Goal: Communication & Community: Answer question/provide support

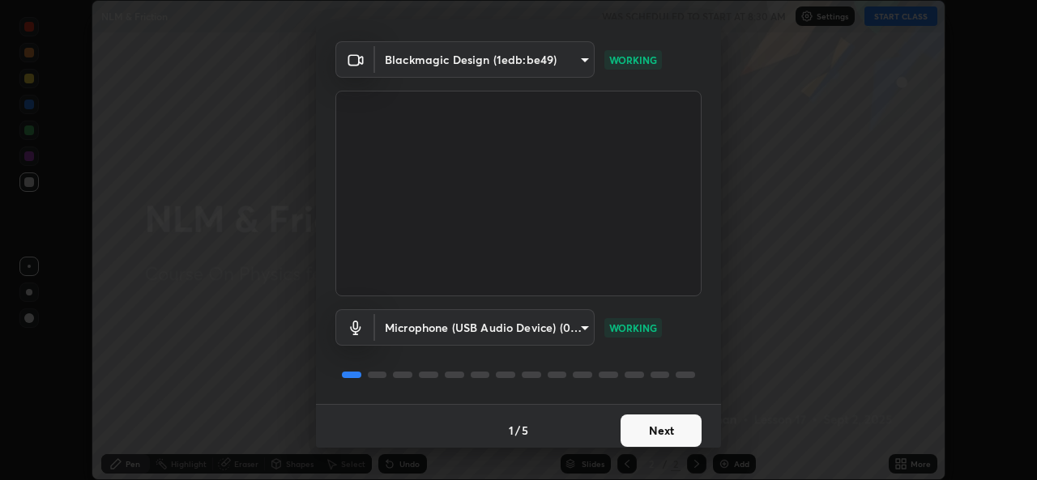
scroll to position [51, 0]
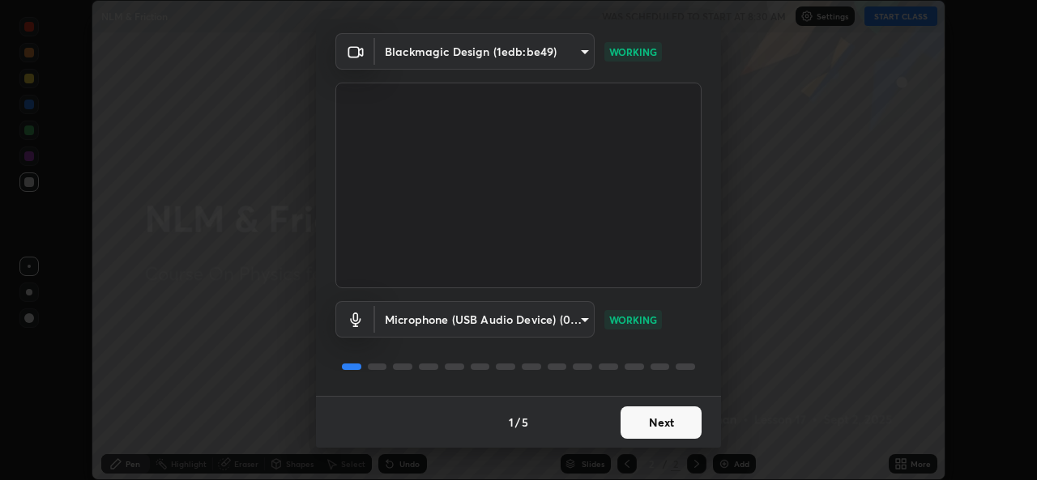
click at [653, 426] on button "Next" at bounding box center [660, 423] width 81 height 32
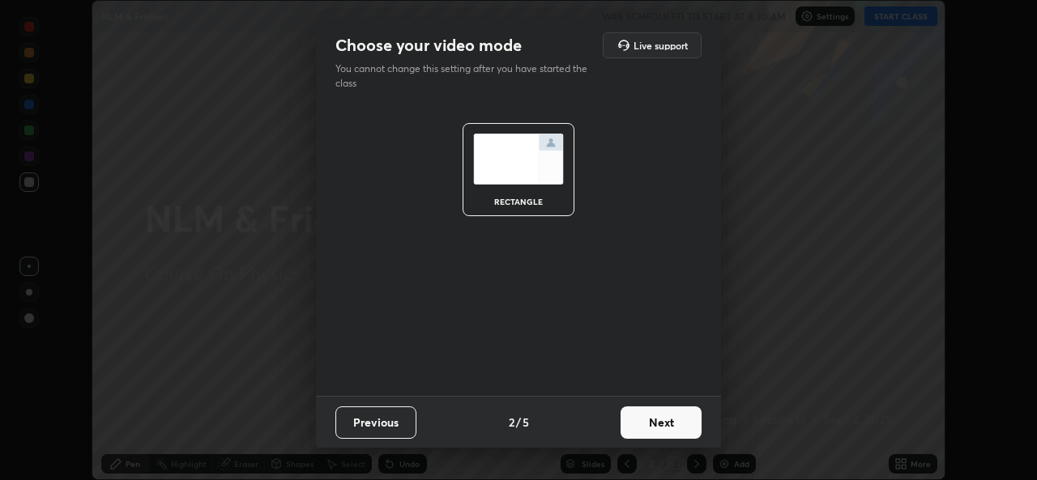
scroll to position [0, 0]
click at [661, 422] on button "Next" at bounding box center [660, 423] width 81 height 32
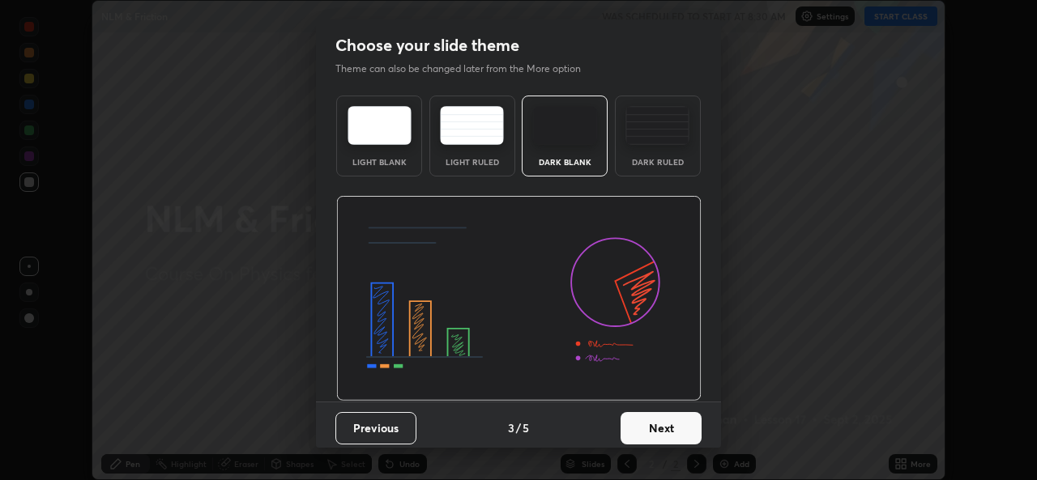
click at [660, 429] on button "Next" at bounding box center [660, 428] width 81 height 32
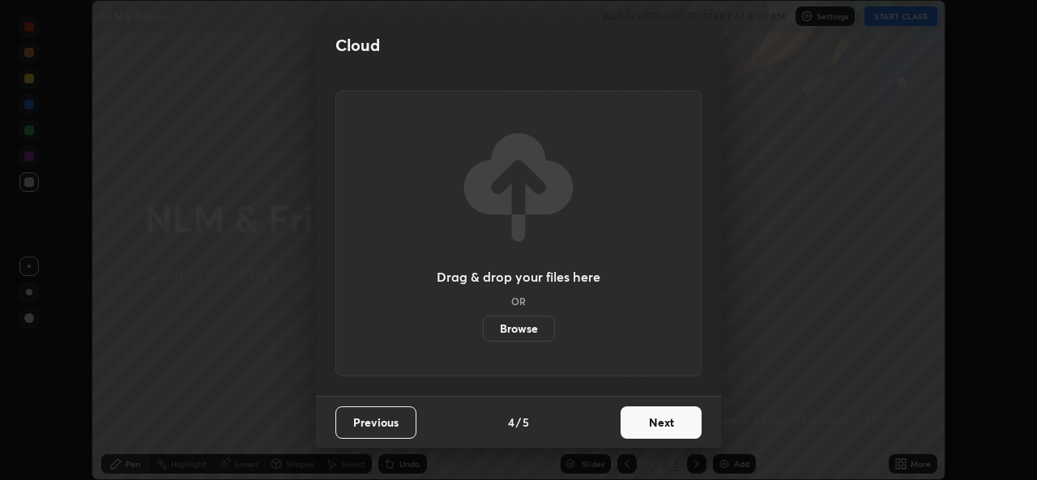
click at [661, 429] on button "Next" at bounding box center [660, 423] width 81 height 32
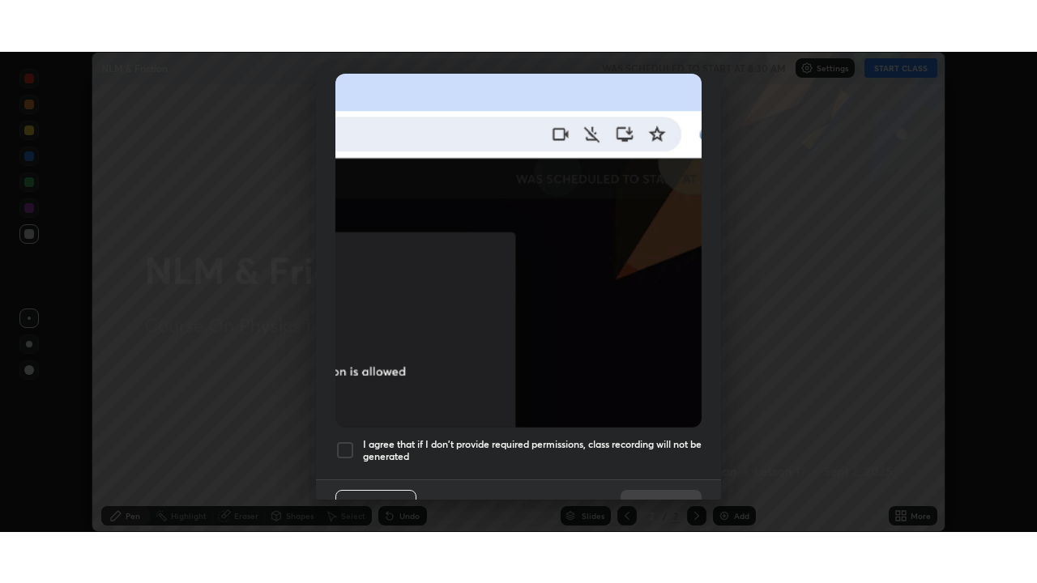
scroll to position [382, 0]
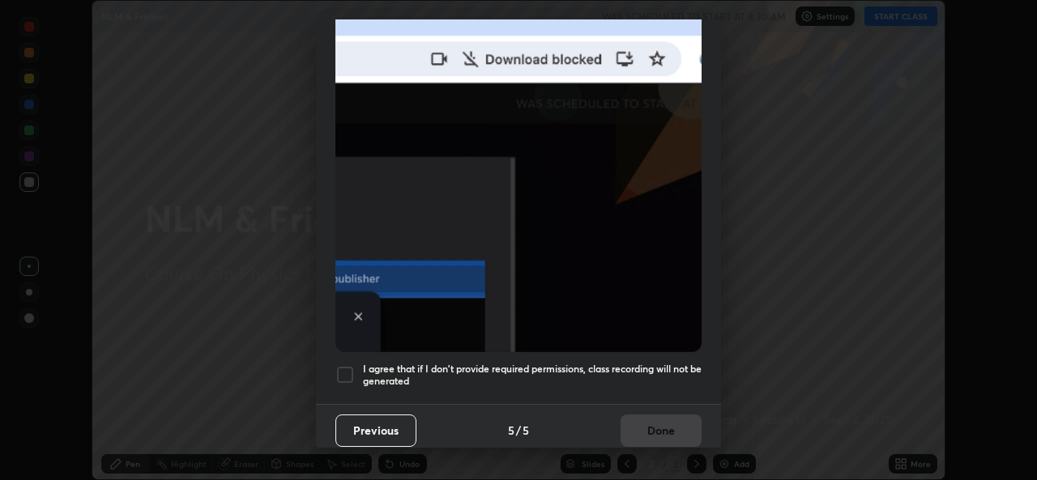
click at [348, 366] on div at bounding box center [344, 374] width 19 height 19
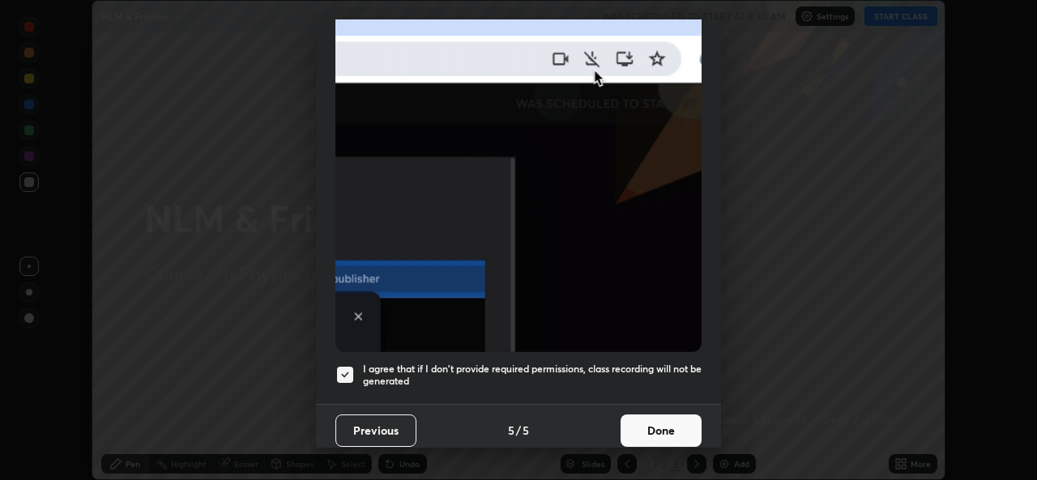
click at [637, 421] on button "Done" at bounding box center [660, 431] width 81 height 32
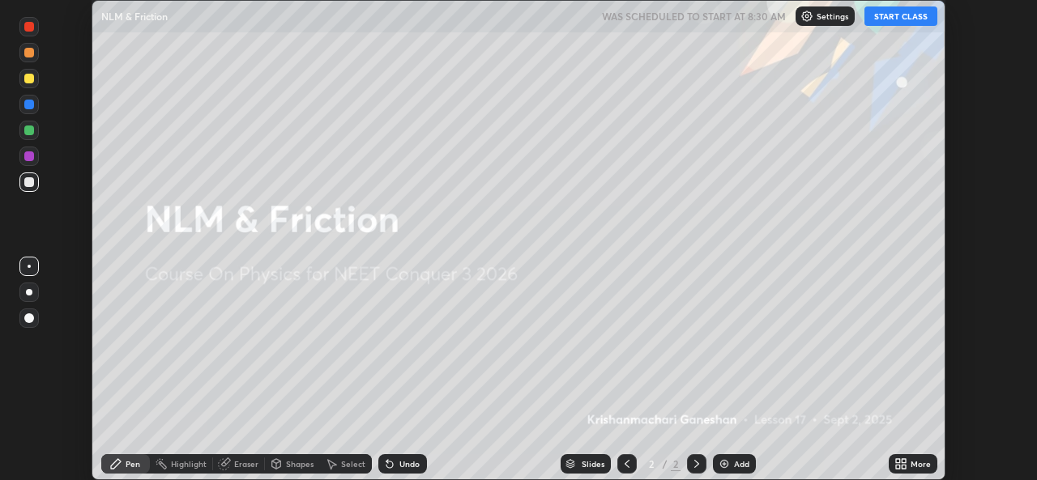
click at [897, 17] on button "START CLASS" at bounding box center [900, 15] width 73 height 19
click at [903, 461] on icon at bounding box center [904, 461] width 4 height 4
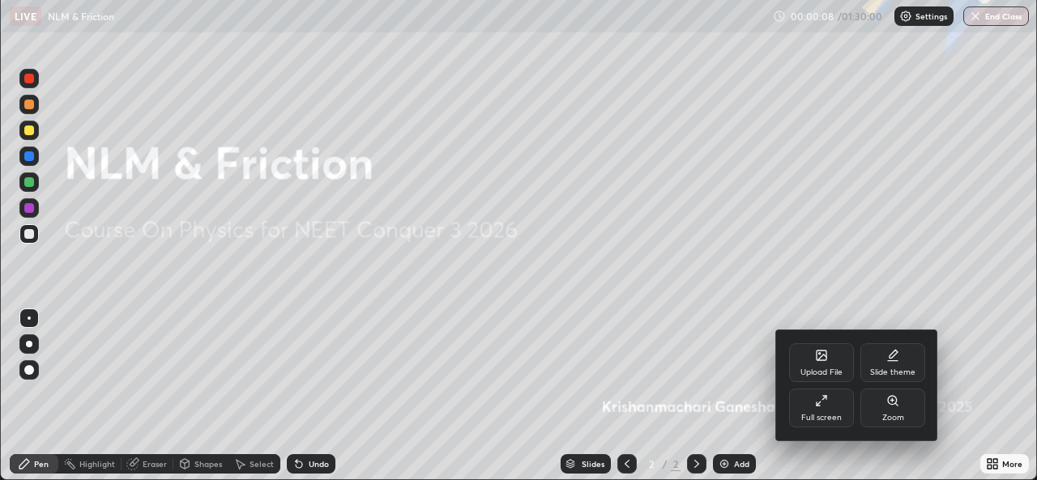
scroll to position [583, 1037]
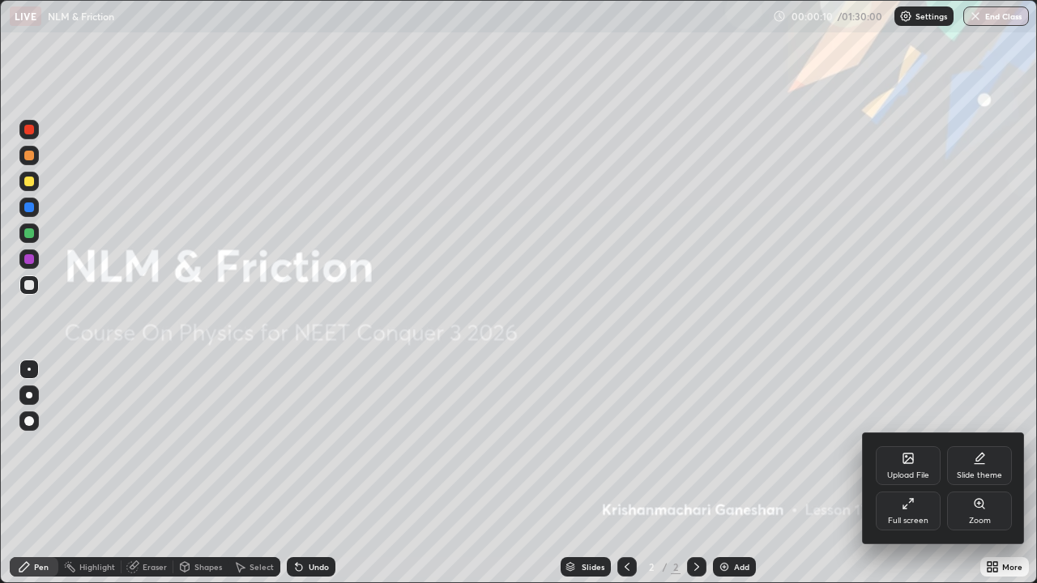
click at [904, 480] on div "Full screen" at bounding box center [908, 511] width 65 height 39
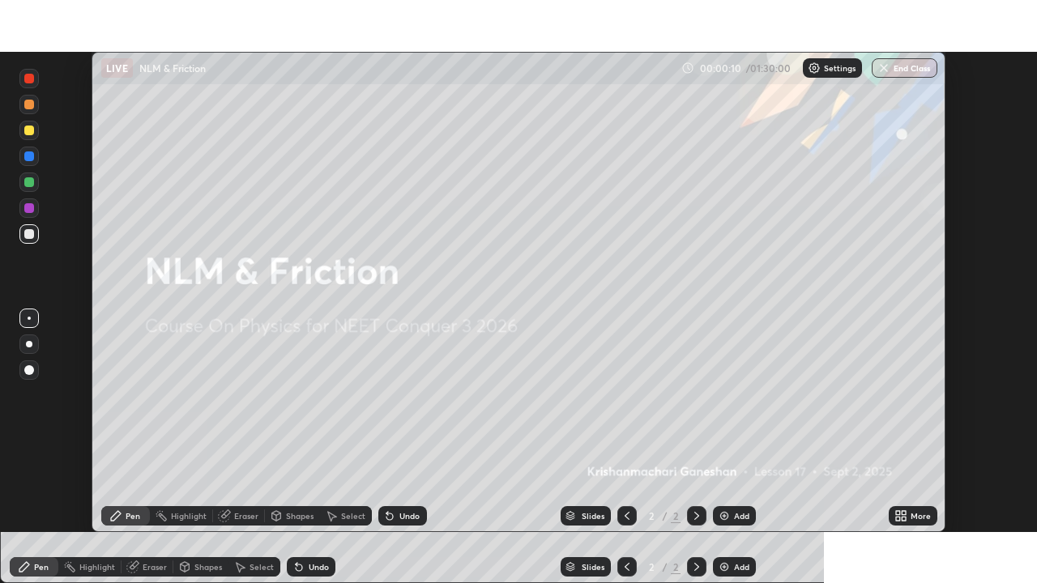
scroll to position [80525, 79968]
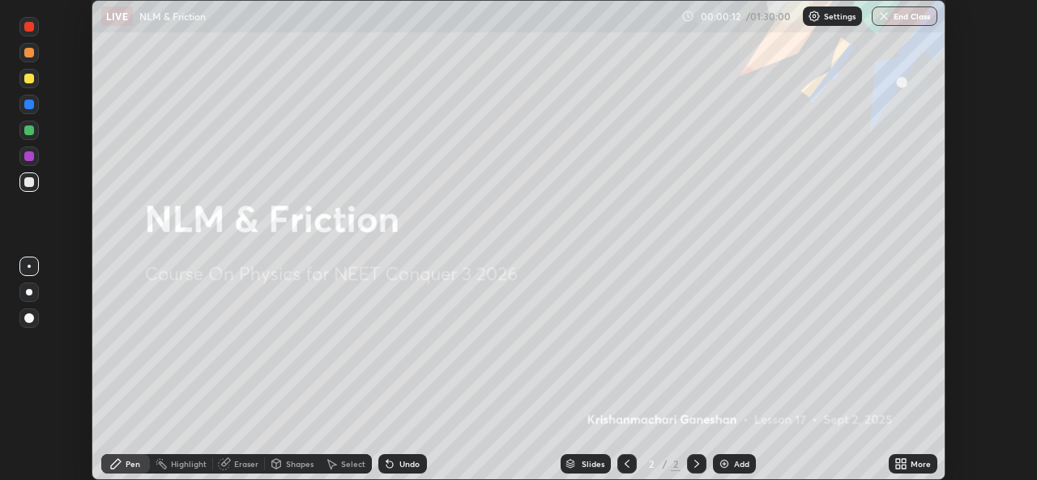
click at [897, 463] on icon at bounding box center [898, 461] width 4 height 4
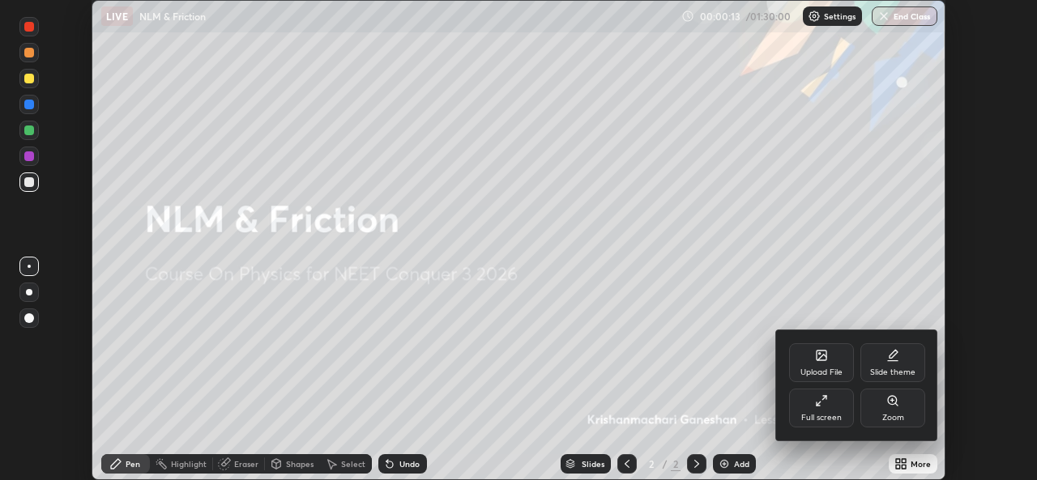
click at [820, 403] on icon at bounding box center [819, 404] width 4 height 4
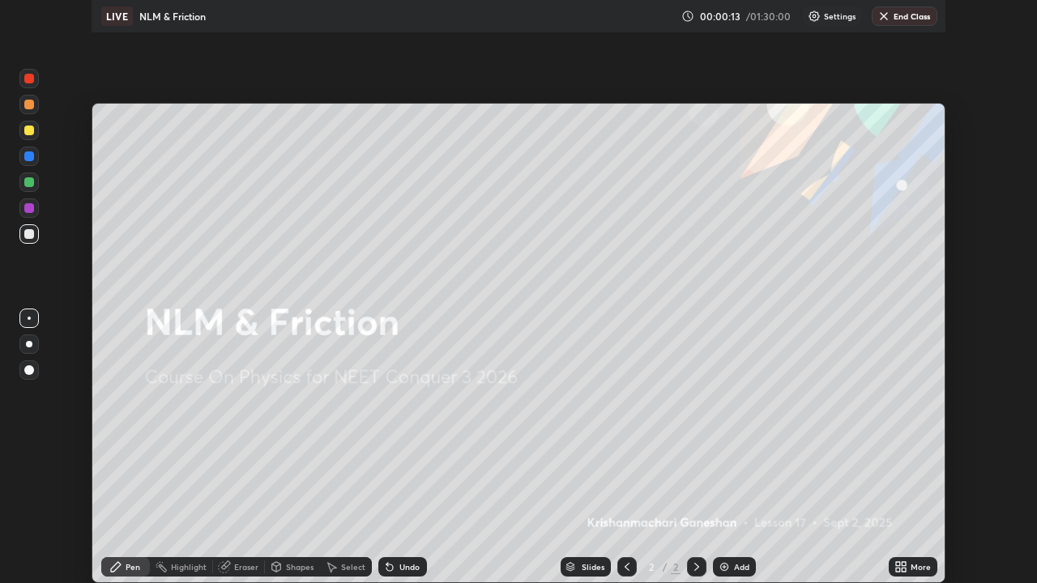
scroll to position [583, 1037]
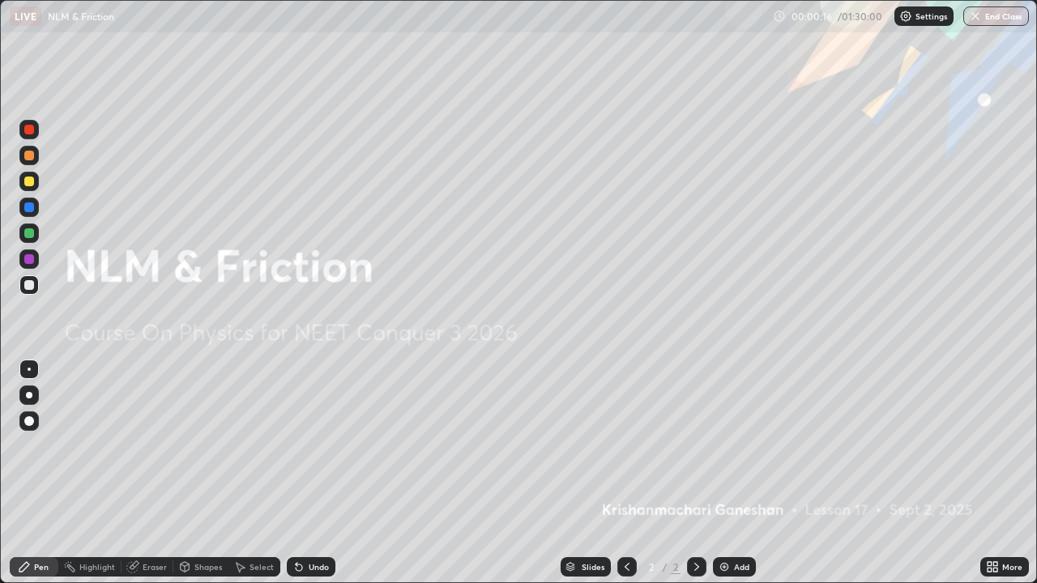
click at [721, 480] on img at bounding box center [724, 567] width 13 height 13
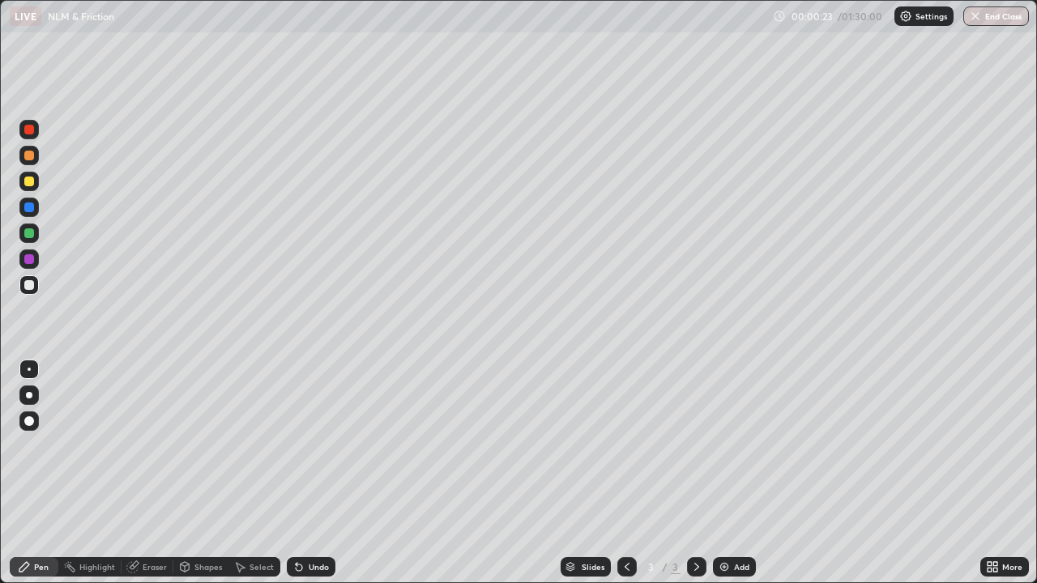
click at [26, 180] on div at bounding box center [29, 182] width 10 height 10
click at [29, 285] on div at bounding box center [29, 285] width 10 height 10
click at [207, 480] on div "Shapes" at bounding box center [208, 567] width 28 height 8
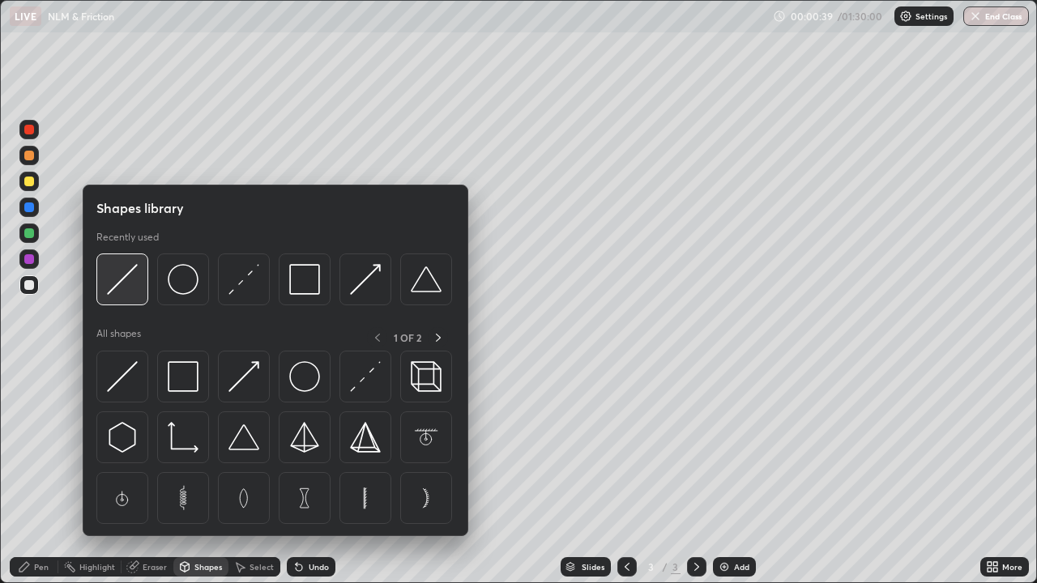
click at [123, 284] on img at bounding box center [122, 279] width 31 height 31
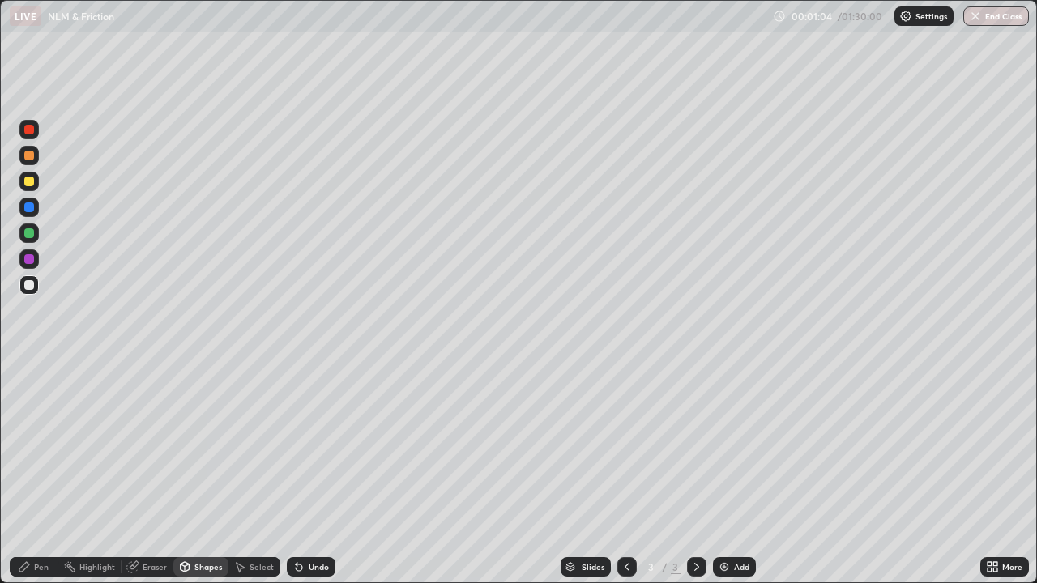
click at [41, 480] on div "Pen" at bounding box center [41, 567] width 15 height 8
click at [32, 287] on div at bounding box center [29, 285] width 10 height 10
click at [28, 189] on div at bounding box center [28, 181] width 19 height 19
click at [196, 480] on div "Shapes" at bounding box center [208, 567] width 28 height 8
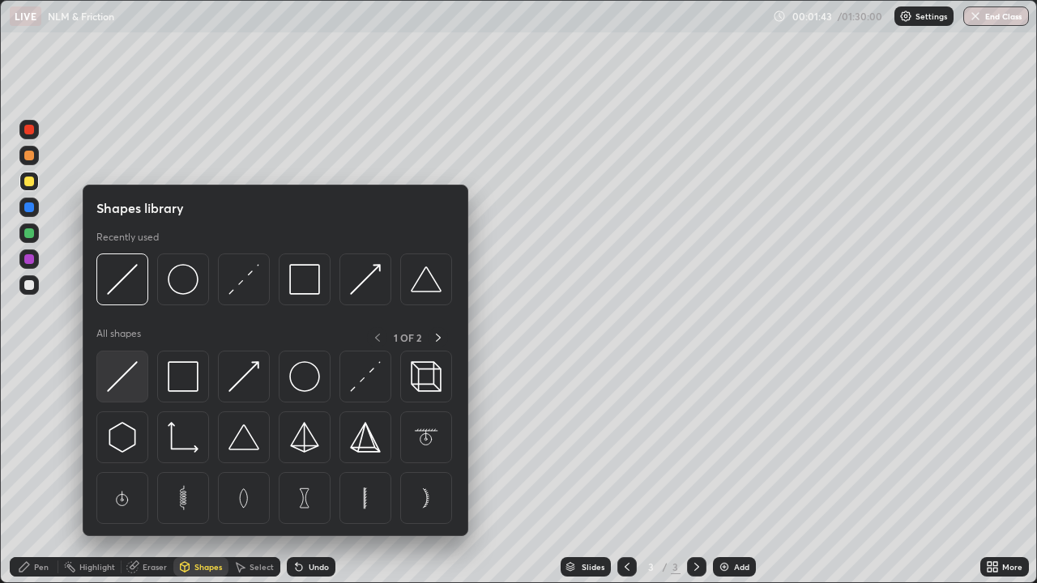
click at [119, 376] on img at bounding box center [122, 376] width 31 height 31
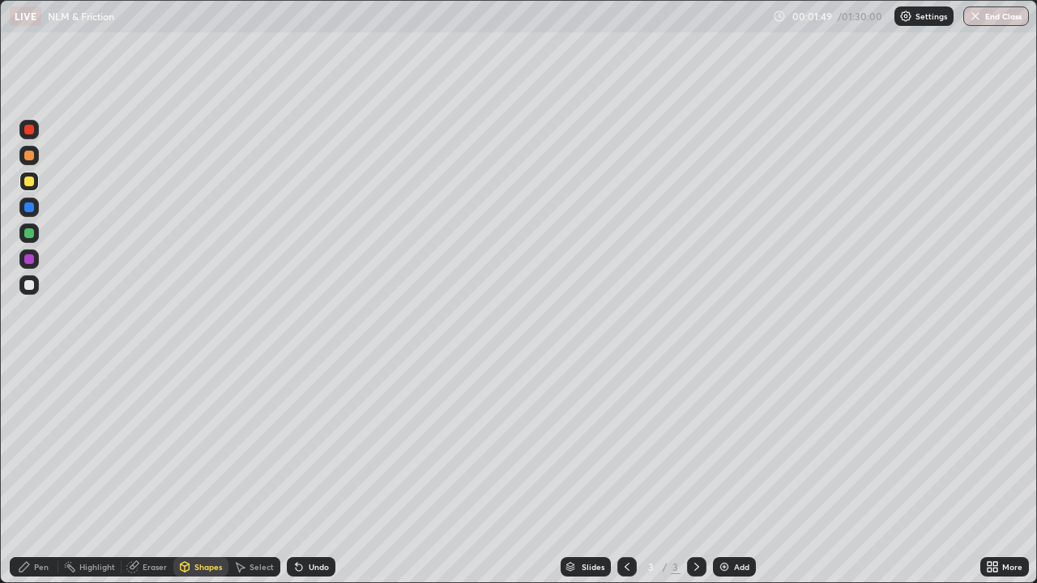
click at [198, 480] on div "Shapes" at bounding box center [208, 567] width 28 height 8
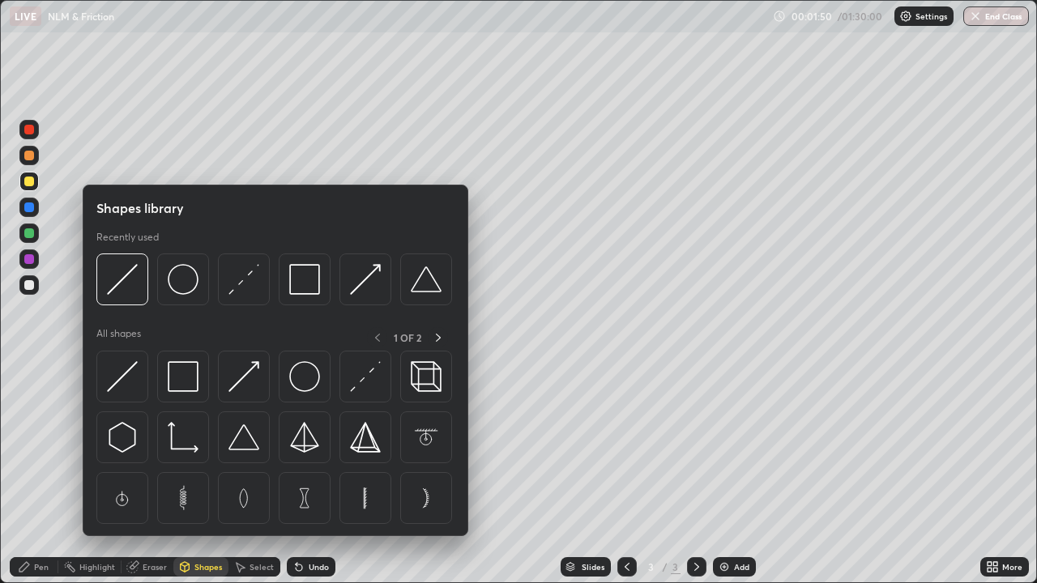
click at [30, 285] on div at bounding box center [29, 285] width 10 height 10
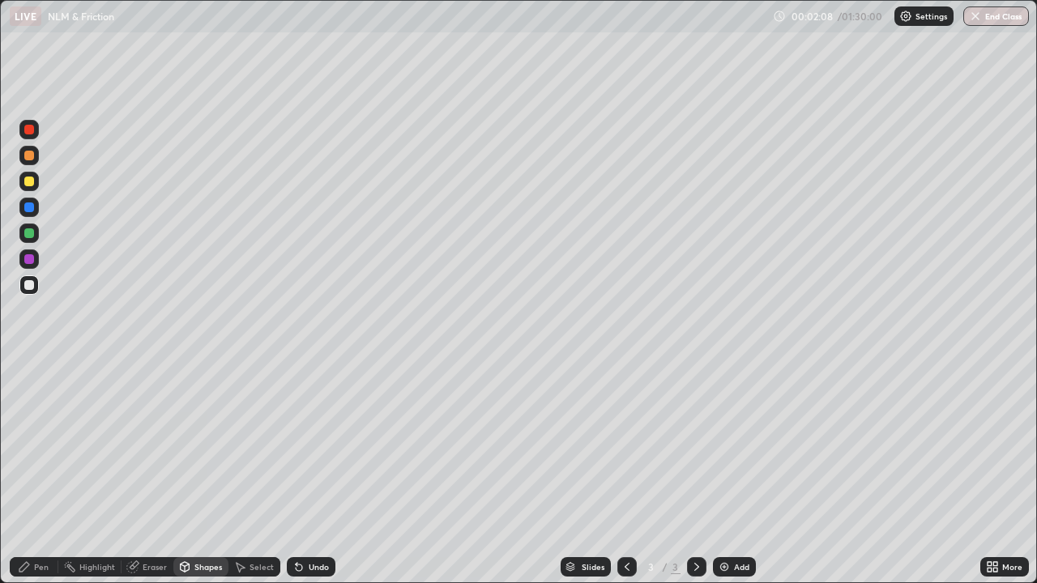
click at [41, 480] on div "Pen" at bounding box center [41, 567] width 15 height 8
click at [28, 184] on div at bounding box center [29, 182] width 10 height 10
click at [30, 285] on div at bounding box center [29, 285] width 10 height 10
click at [28, 369] on div at bounding box center [29, 369] width 3 height 3
click at [199, 480] on div "Shapes" at bounding box center [208, 567] width 28 height 8
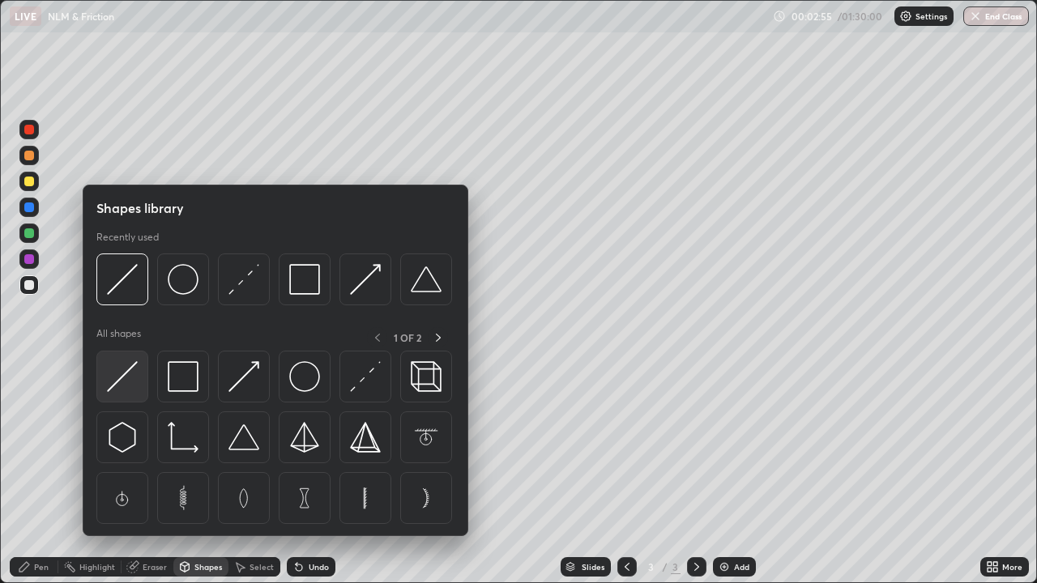
click at [120, 386] on img at bounding box center [122, 376] width 31 height 31
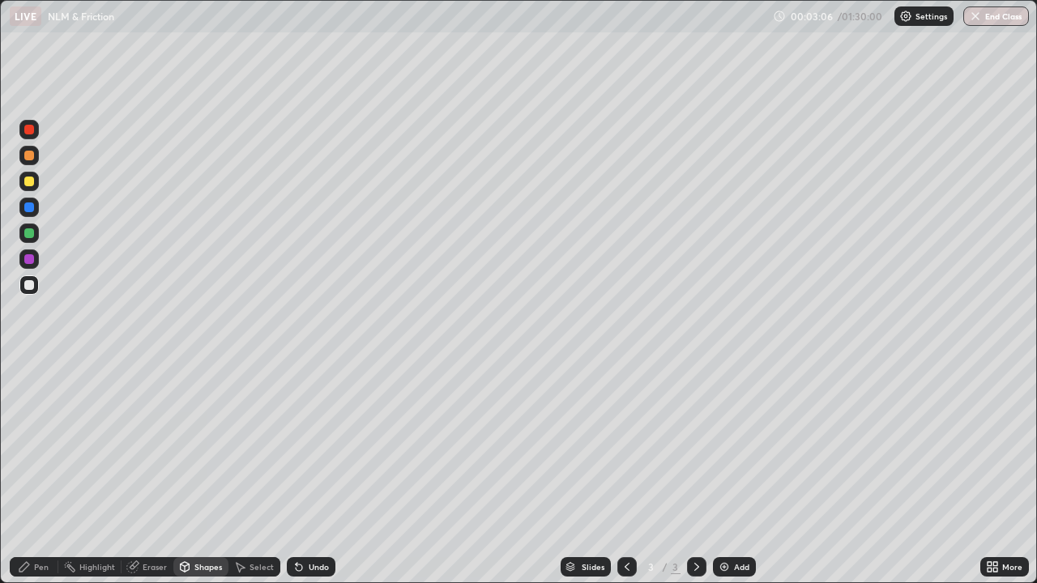
click at [37, 480] on div "Pen" at bounding box center [41, 567] width 15 height 8
click at [29, 182] on div at bounding box center [29, 182] width 10 height 10
click at [28, 369] on div at bounding box center [29, 369] width 3 height 3
click at [194, 480] on div "Shapes" at bounding box center [208, 567] width 28 height 8
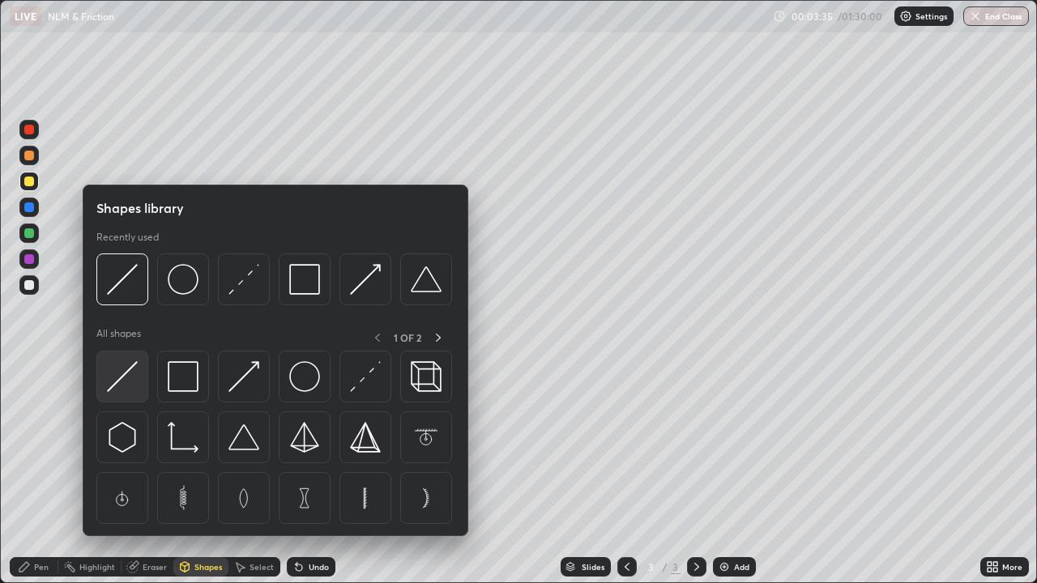
click at [119, 380] on img at bounding box center [122, 376] width 31 height 31
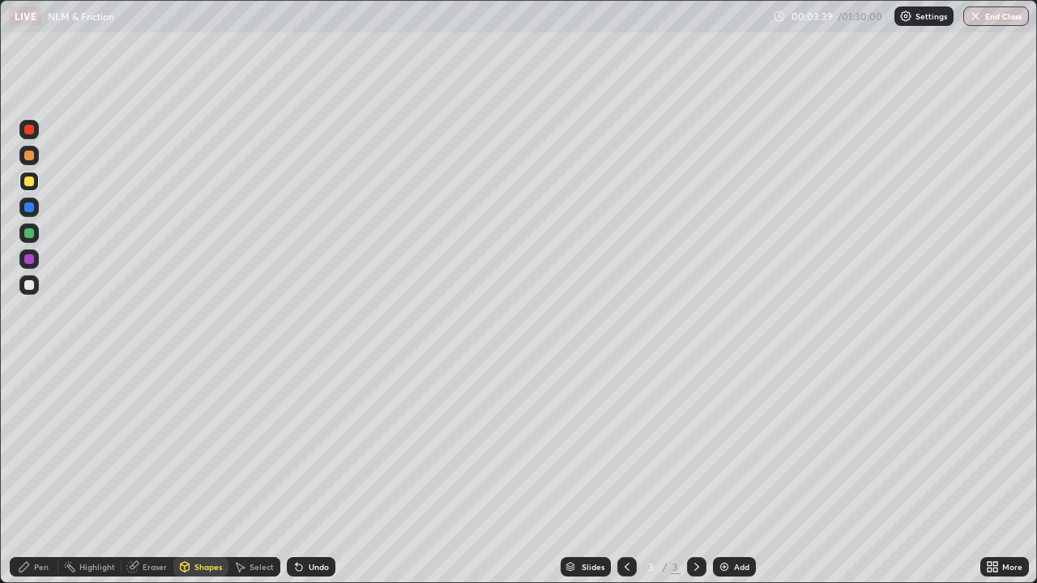
click at [29, 286] on div at bounding box center [29, 285] width 10 height 10
click at [26, 186] on div at bounding box center [29, 182] width 10 height 10
click at [37, 480] on div "Pen" at bounding box center [34, 566] width 49 height 19
click at [223, 480] on div "Shapes" at bounding box center [200, 567] width 55 height 32
click at [222, 480] on div "Shapes" at bounding box center [200, 567] width 55 height 32
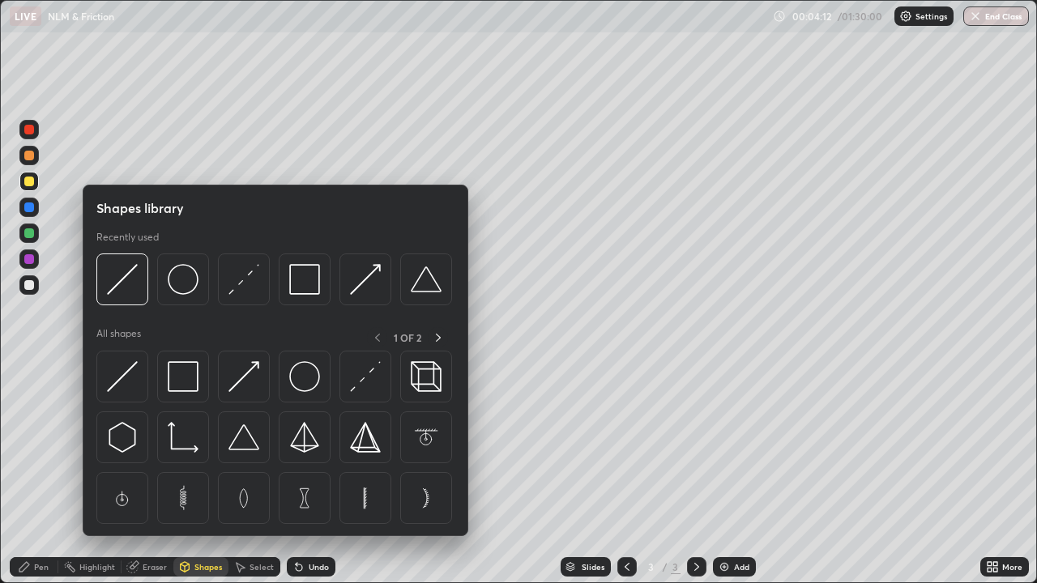
click at [197, 480] on div "Shapes library Recently used All shapes 1 OF 2" at bounding box center [276, 361] width 386 height 352
click at [167, 480] on div "Eraser" at bounding box center [148, 567] width 52 height 32
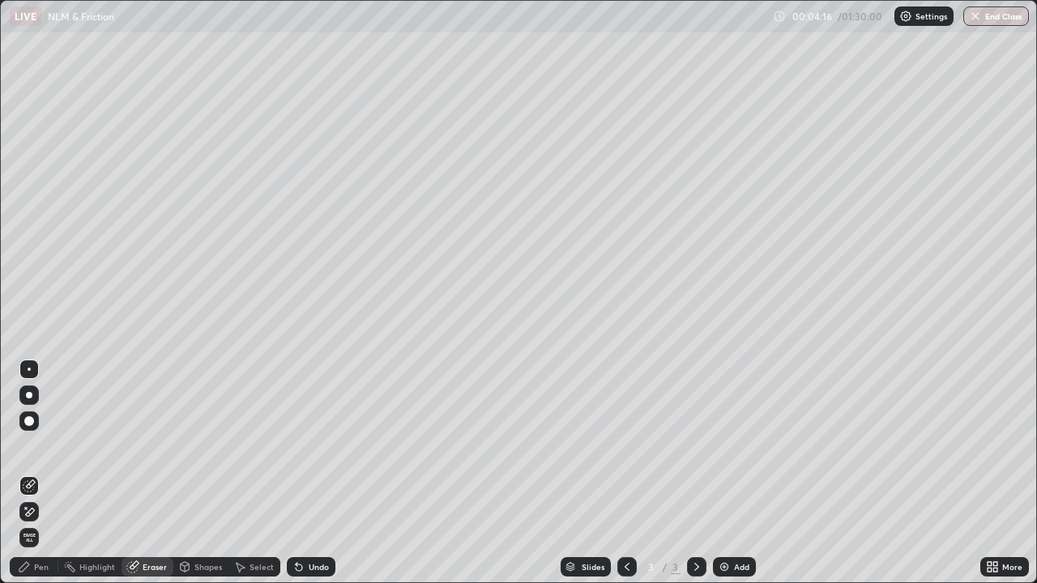
click at [43, 480] on div "Pen" at bounding box center [34, 566] width 49 height 19
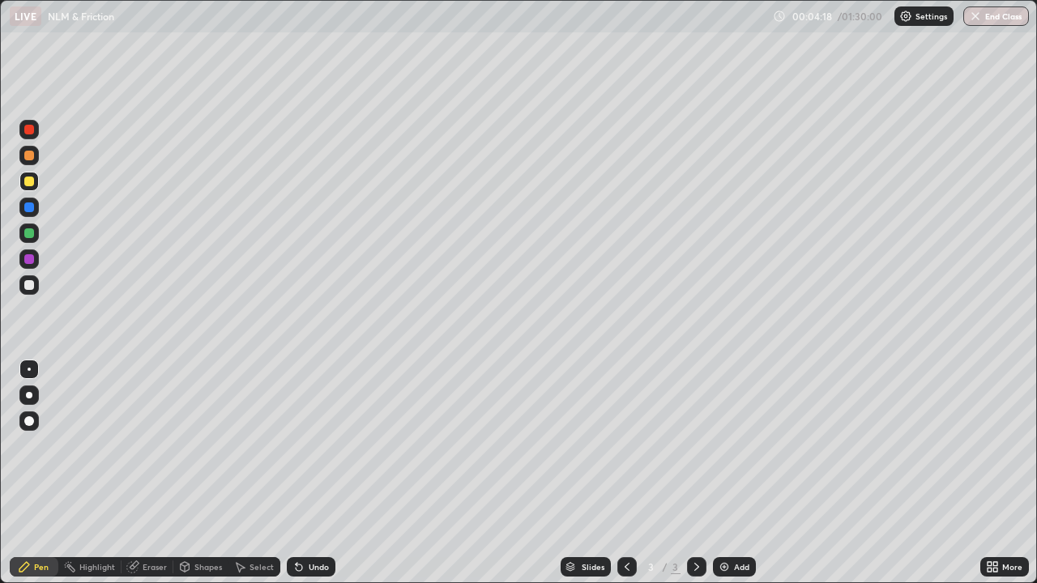
click at [222, 480] on div "Shapes" at bounding box center [200, 567] width 55 height 32
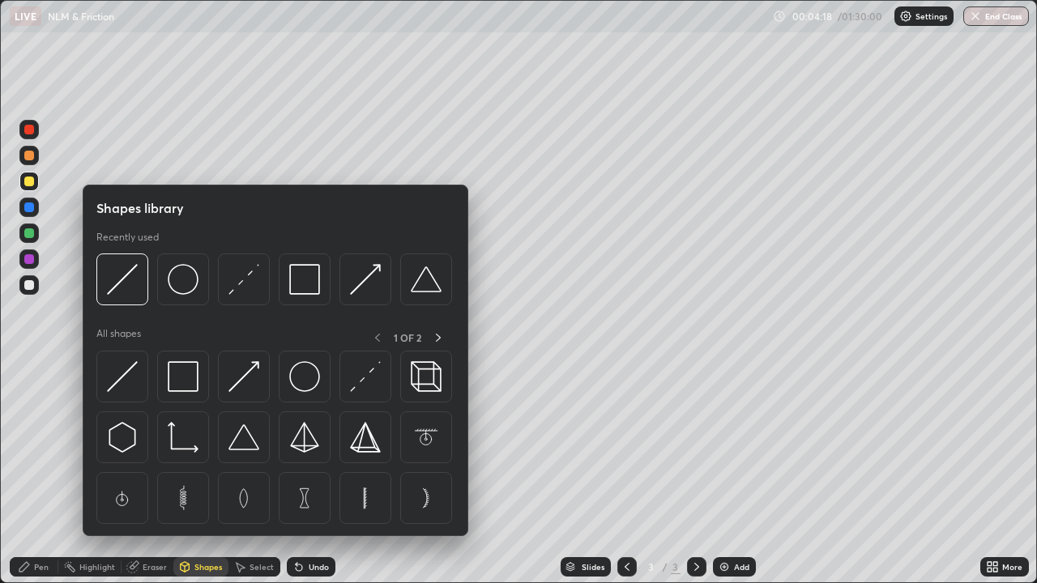
click at [223, 480] on div "Shapes library Recently used All shapes 1 OF 2" at bounding box center [276, 361] width 386 height 352
click at [36, 480] on div "Pen" at bounding box center [34, 567] width 49 height 32
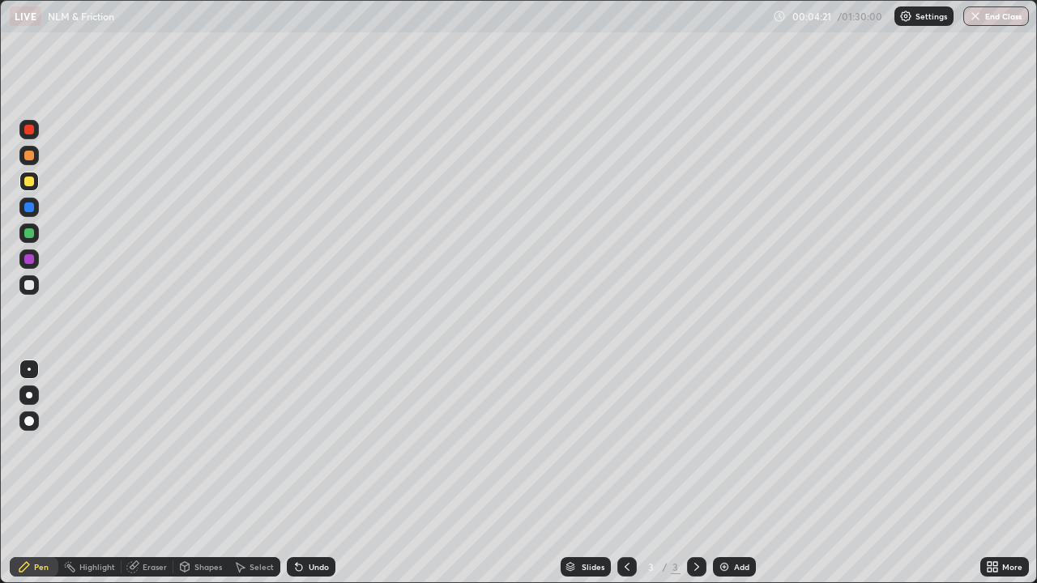
click at [221, 480] on div "Shapes" at bounding box center [200, 567] width 55 height 32
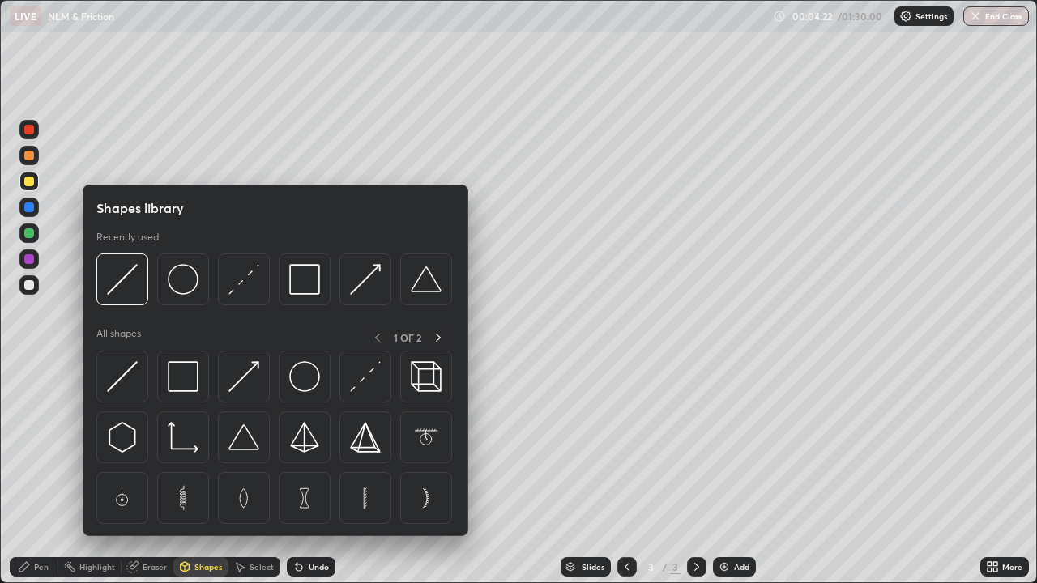
click at [45, 480] on div "Erase all" at bounding box center [29, 291] width 39 height 518
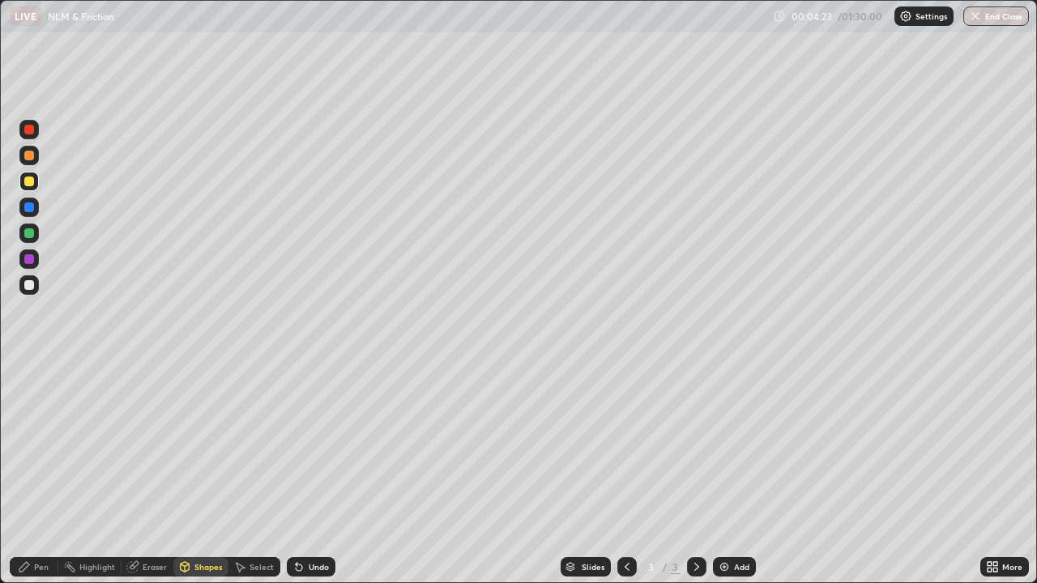
click at [141, 480] on div "Eraser" at bounding box center [148, 566] width 52 height 19
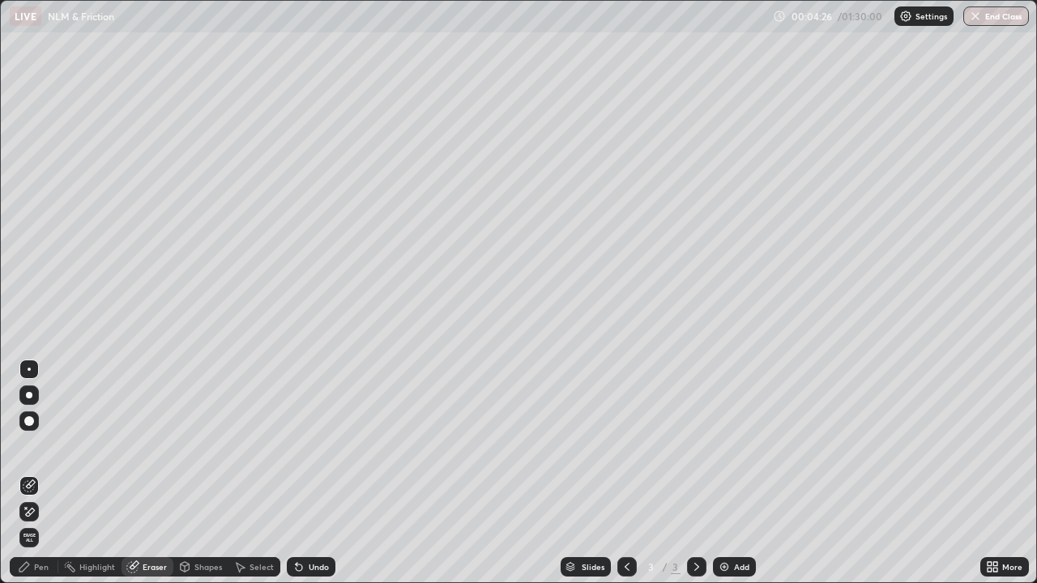
click at [35, 480] on div "Pen" at bounding box center [41, 567] width 15 height 8
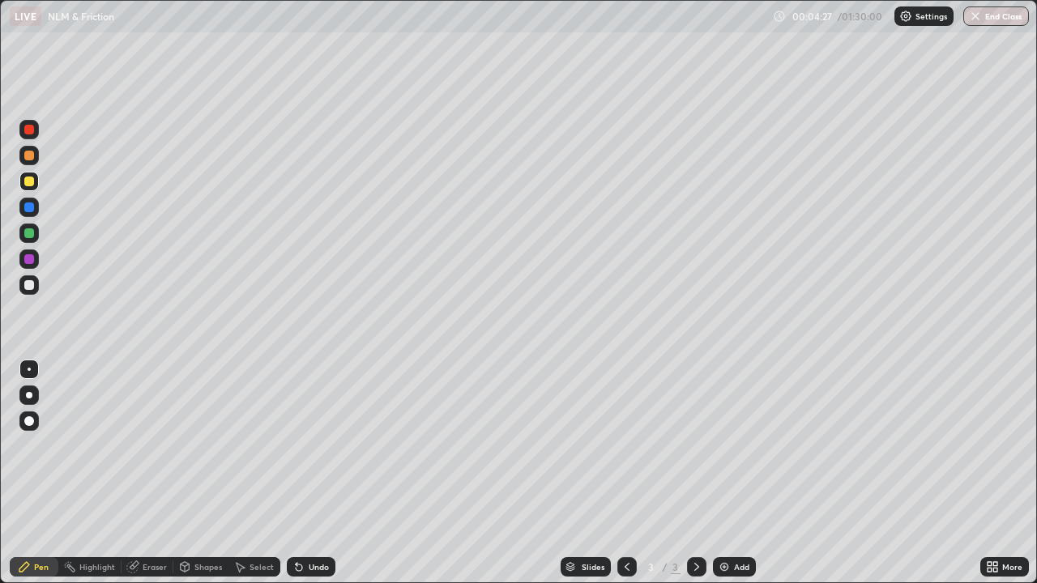
click at [145, 480] on div "Eraser" at bounding box center [155, 567] width 24 height 8
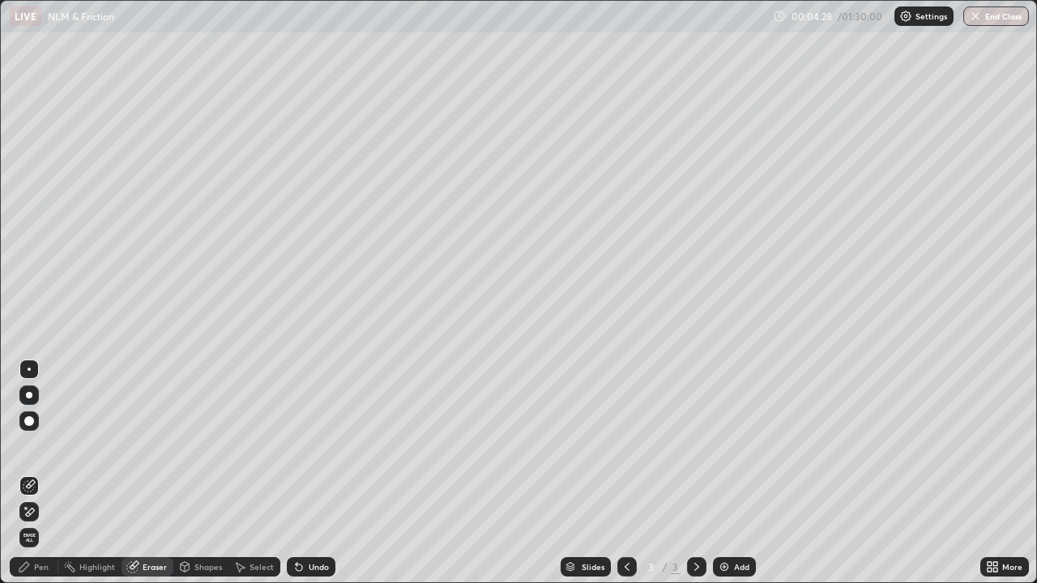
click at [211, 480] on div "Shapes" at bounding box center [200, 567] width 55 height 32
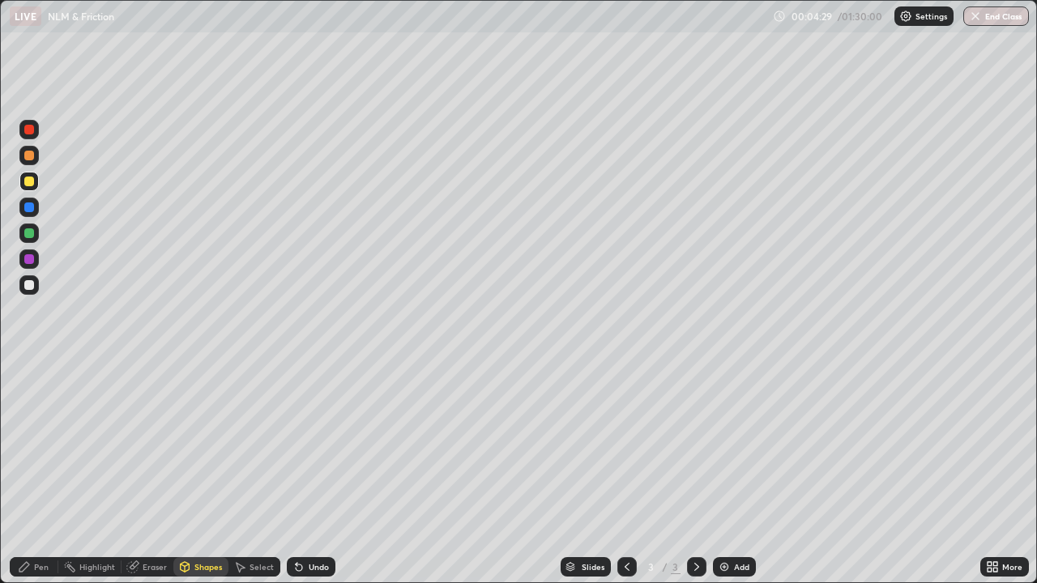
click at [32, 480] on div "Pen" at bounding box center [34, 566] width 49 height 19
click at [143, 480] on div "Eraser" at bounding box center [155, 567] width 24 height 8
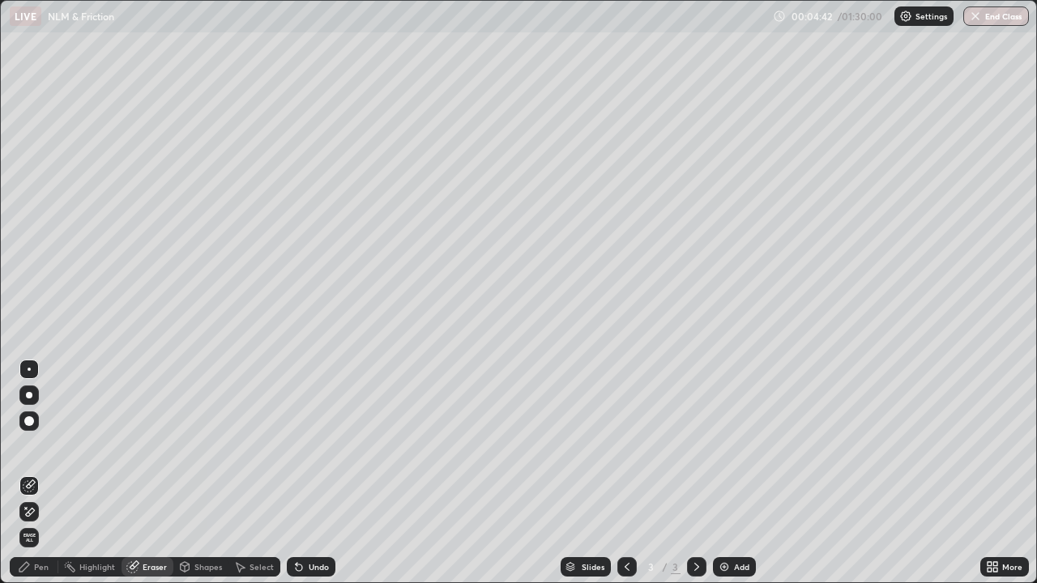
click at [29, 480] on span "Erase all" at bounding box center [29, 538] width 18 height 10
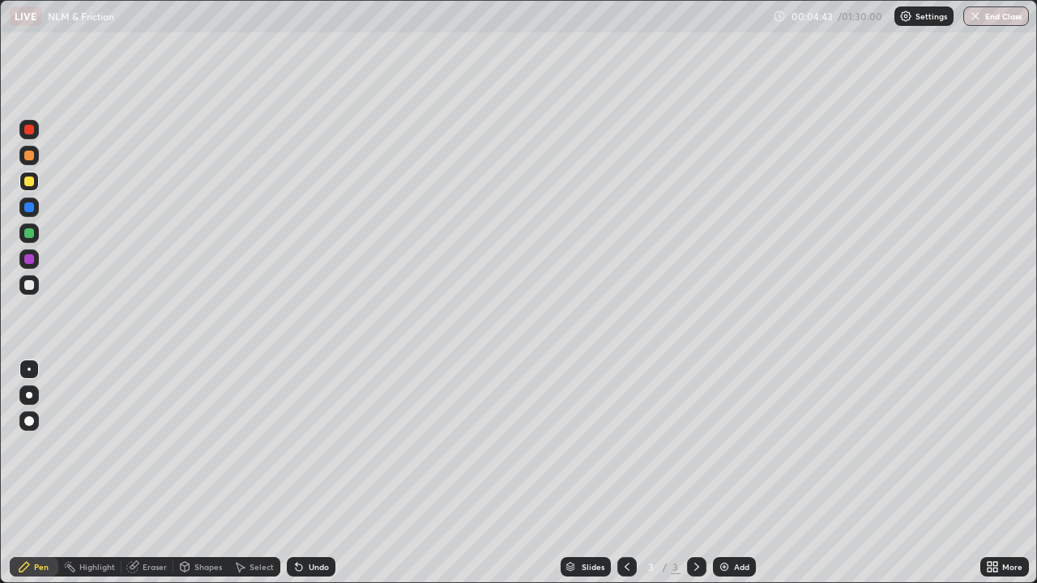
click at [36, 480] on div "Pen" at bounding box center [41, 567] width 15 height 8
click at [29, 369] on div at bounding box center [29, 369] width 3 height 3
click at [28, 282] on div at bounding box center [29, 285] width 10 height 10
click at [296, 480] on icon at bounding box center [299, 568] width 6 height 6
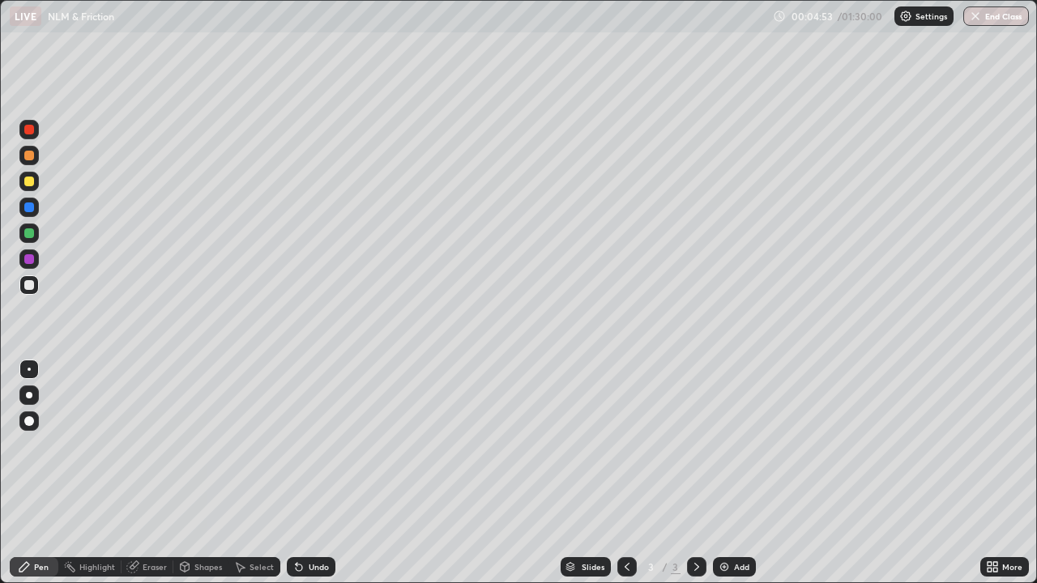
click at [625, 480] on icon at bounding box center [626, 567] width 13 height 13
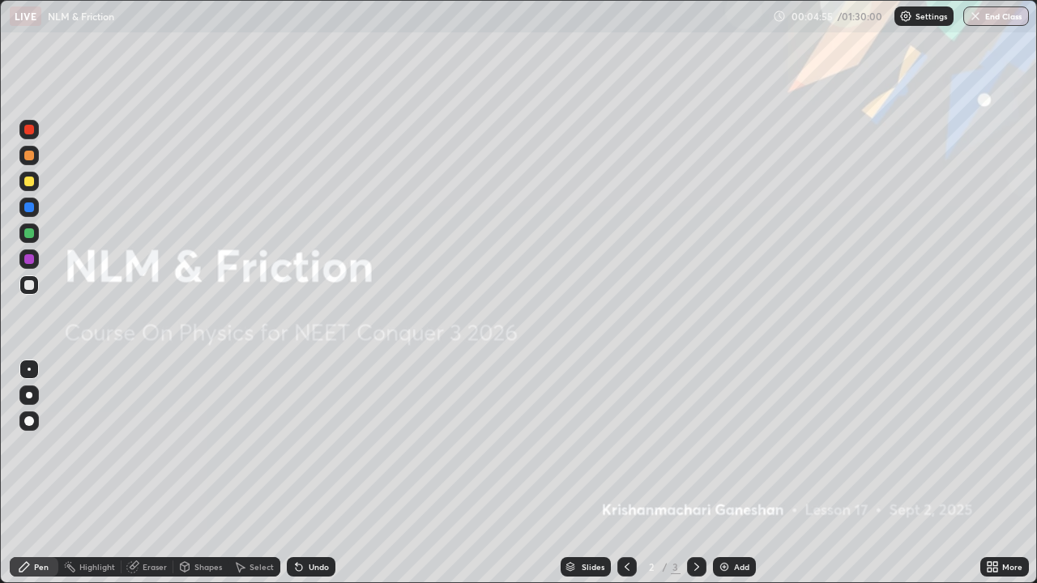
click at [695, 480] on icon at bounding box center [696, 567] width 5 height 8
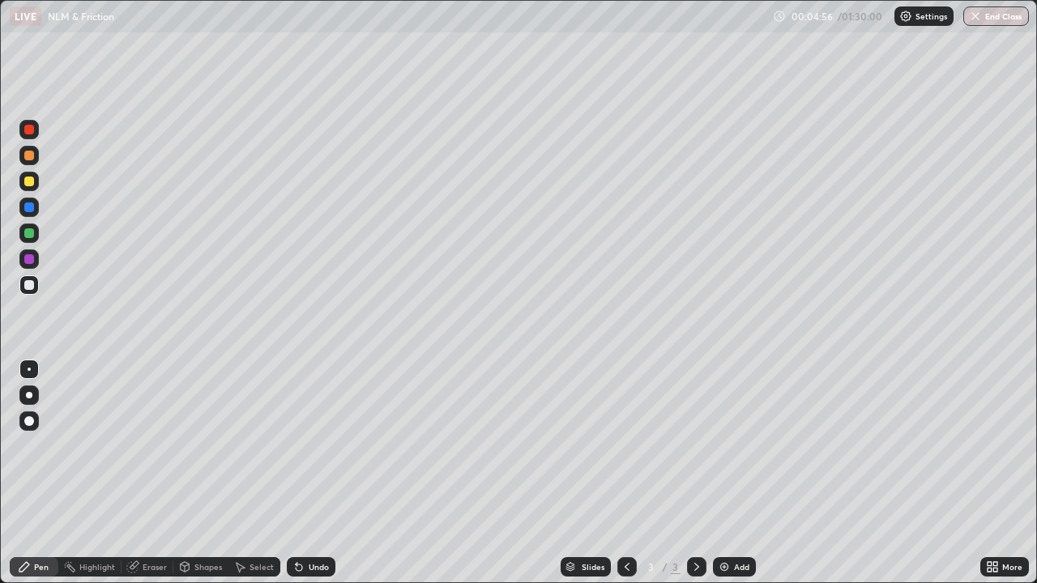
click at [693, 480] on icon at bounding box center [696, 567] width 13 height 13
click at [156, 480] on div "Eraser" at bounding box center [155, 567] width 24 height 8
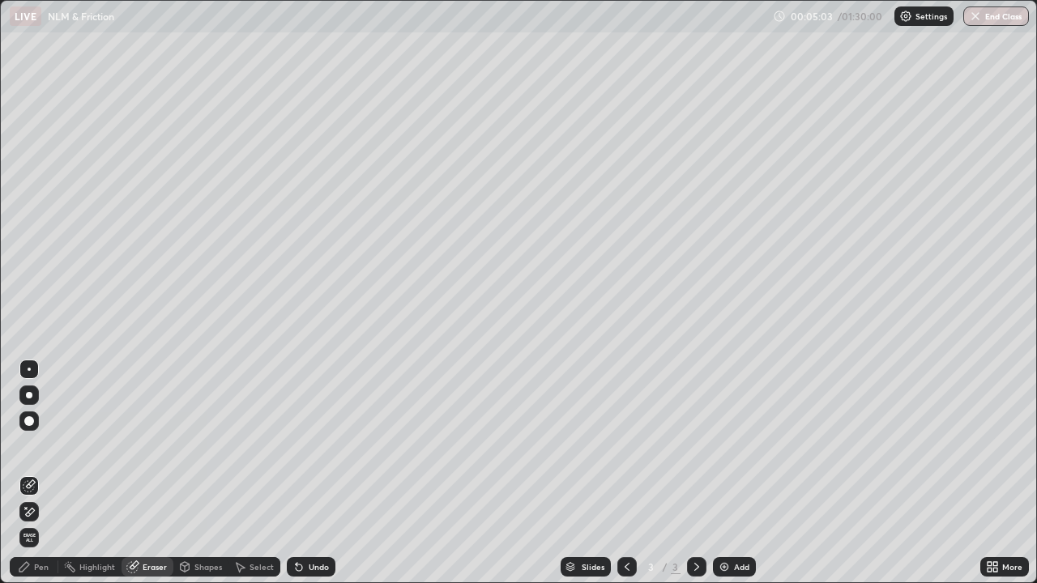
click at [203, 480] on div "Shapes" at bounding box center [208, 567] width 28 height 8
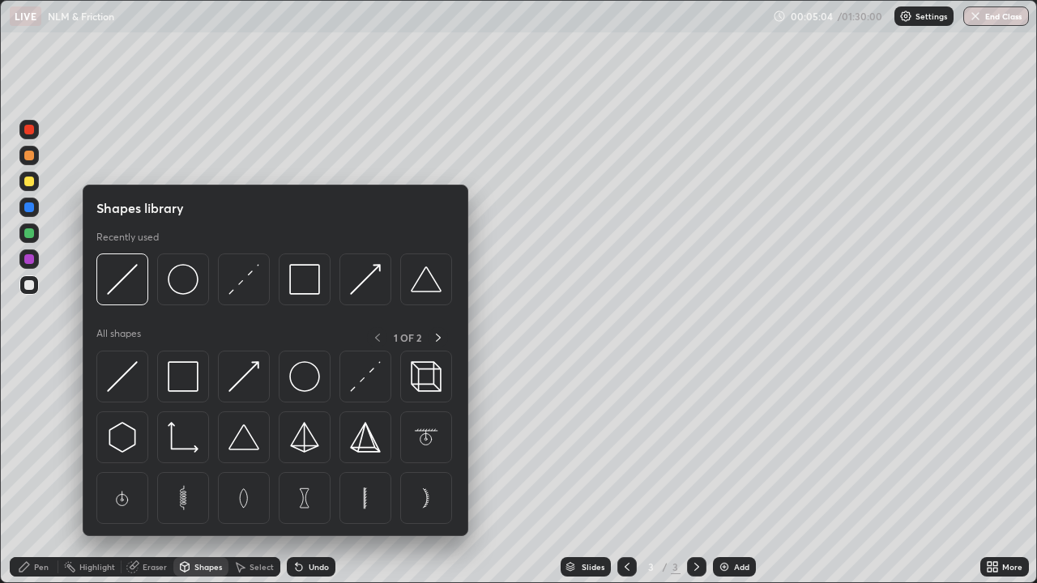
click at [256, 480] on div "Select" at bounding box center [261, 567] width 24 height 8
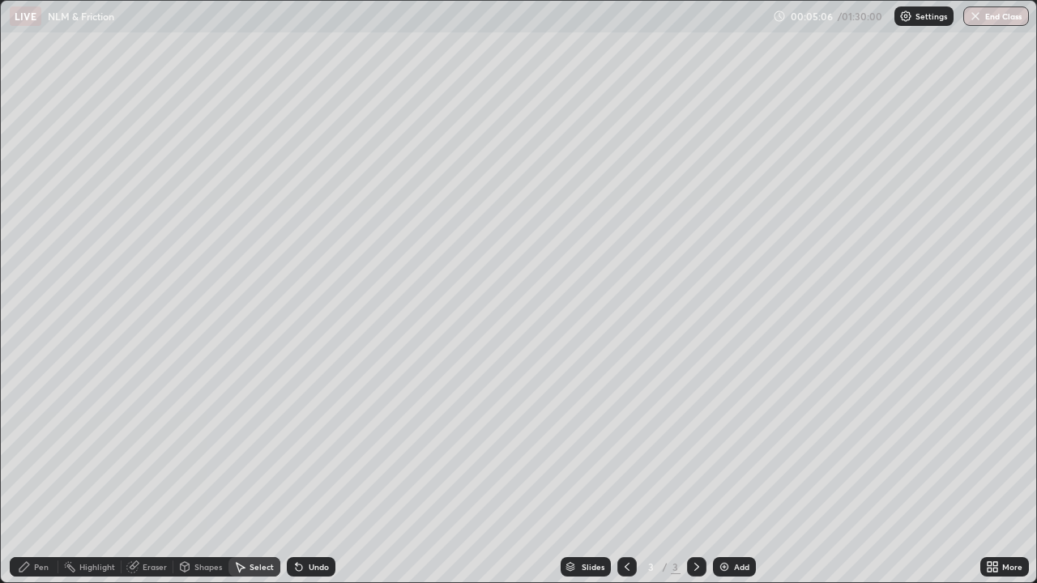
click at [252, 480] on div "Select" at bounding box center [261, 567] width 24 height 8
click at [42, 480] on div "Pen" at bounding box center [41, 567] width 15 height 8
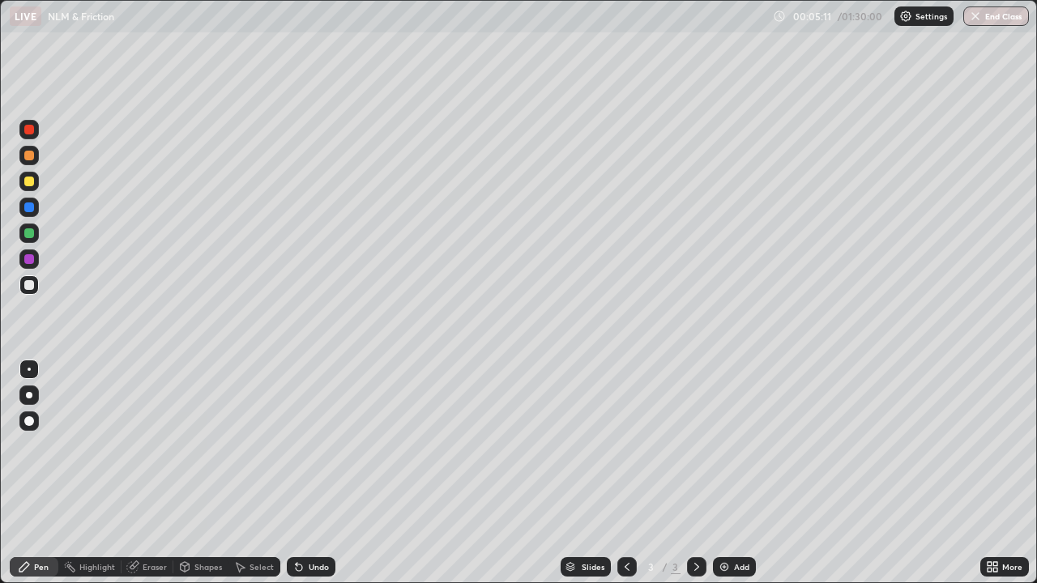
click at [693, 480] on icon at bounding box center [696, 567] width 13 height 13
click at [695, 480] on icon at bounding box center [696, 567] width 13 height 13
click at [625, 480] on icon at bounding box center [627, 567] width 5 height 8
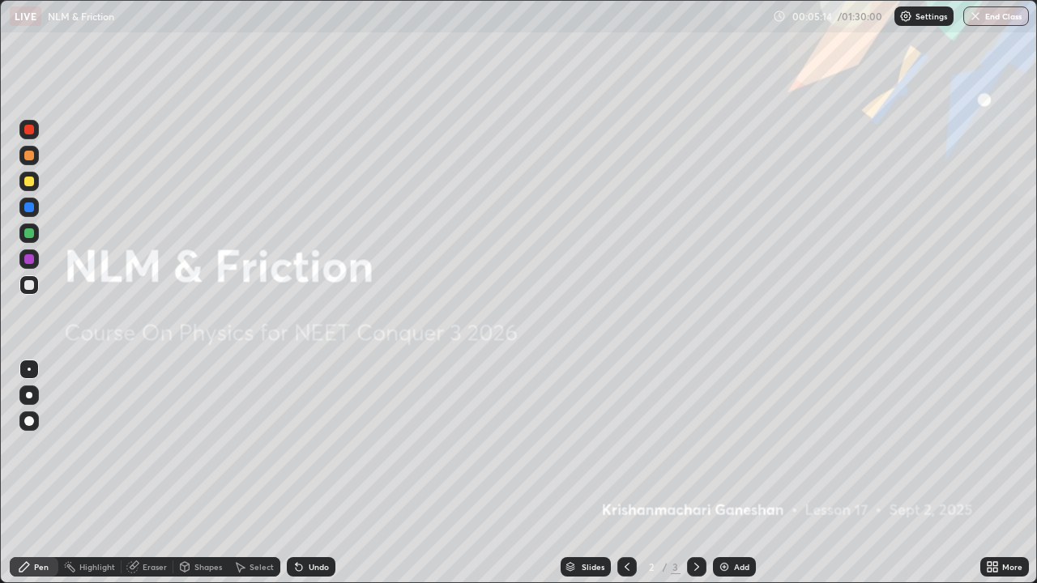
click at [696, 480] on icon at bounding box center [696, 567] width 5 height 8
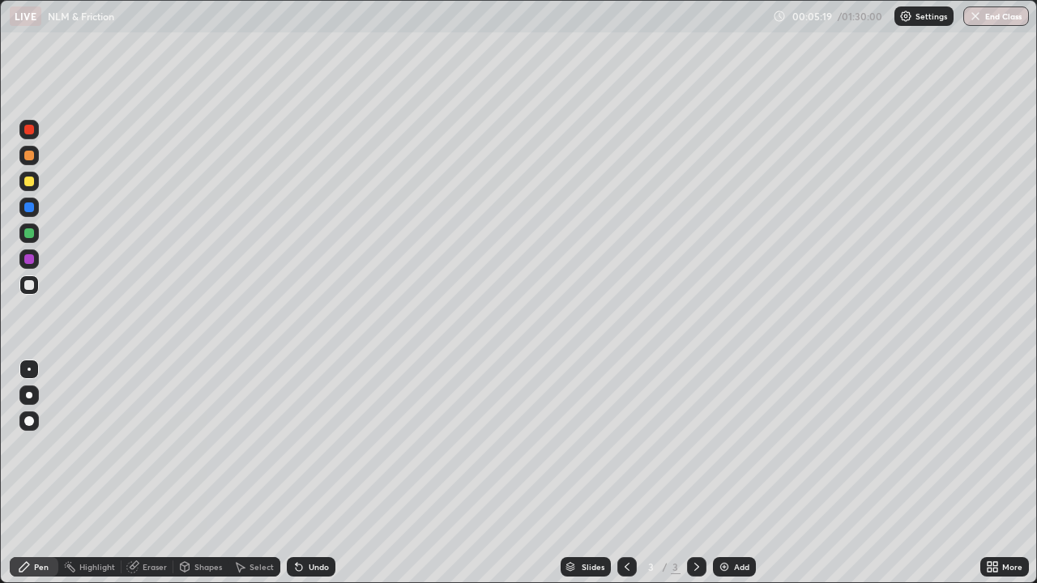
click at [32, 181] on div at bounding box center [29, 182] width 10 height 10
click at [99, 480] on div "Highlight" at bounding box center [97, 567] width 36 height 8
click at [194, 480] on div "Shapes" at bounding box center [208, 567] width 28 height 8
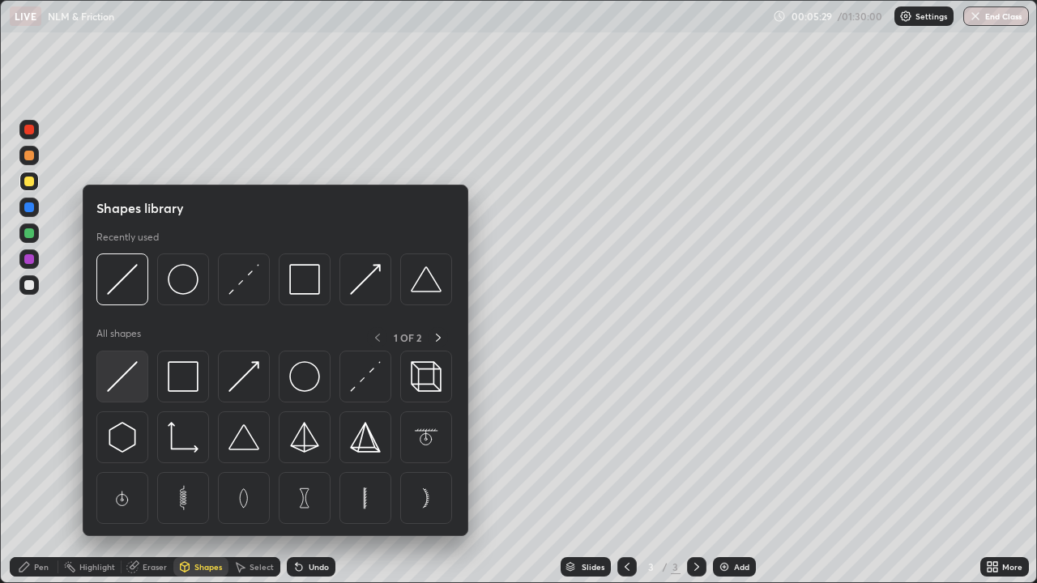
click at [126, 373] on img at bounding box center [122, 376] width 31 height 31
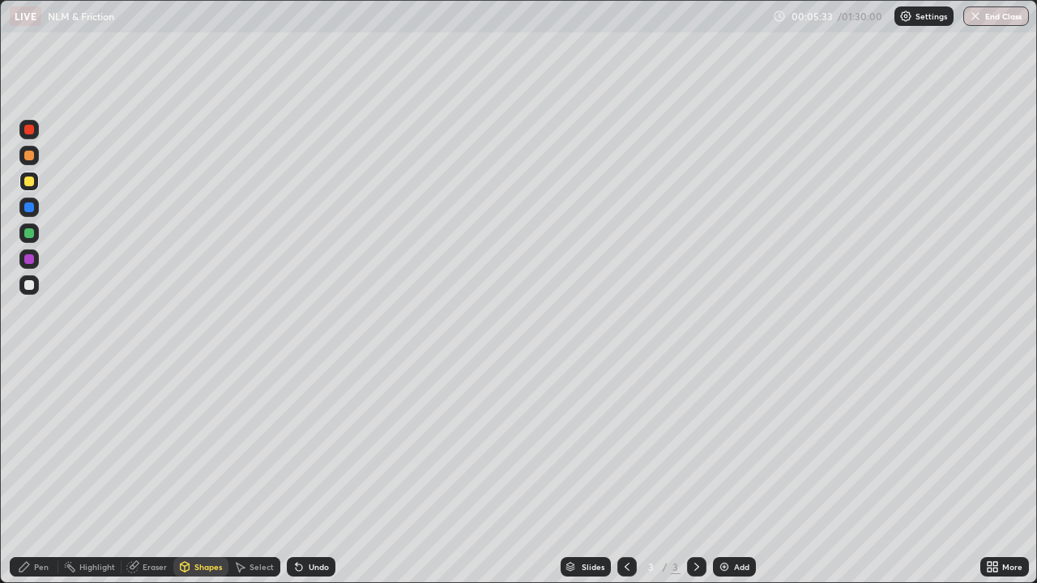
click at [300, 480] on icon at bounding box center [299, 568] width 6 height 6
click at [41, 480] on div "Pen" at bounding box center [41, 567] width 15 height 8
click at [30, 284] on div at bounding box center [29, 285] width 10 height 10
click at [195, 480] on div "Shapes" at bounding box center [208, 567] width 28 height 8
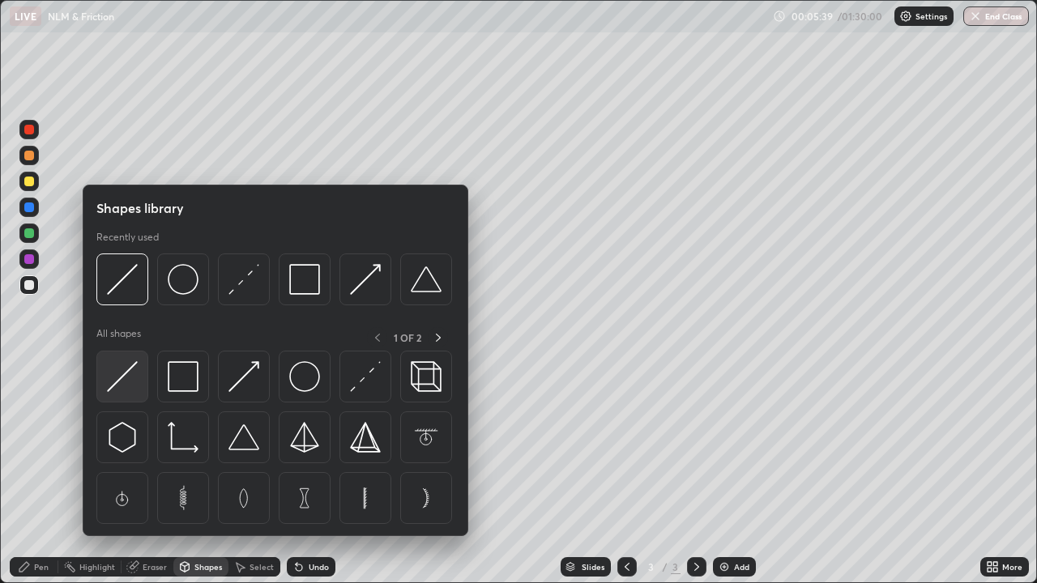
click at [122, 376] on img at bounding box center [122, 376] width 31 height 31
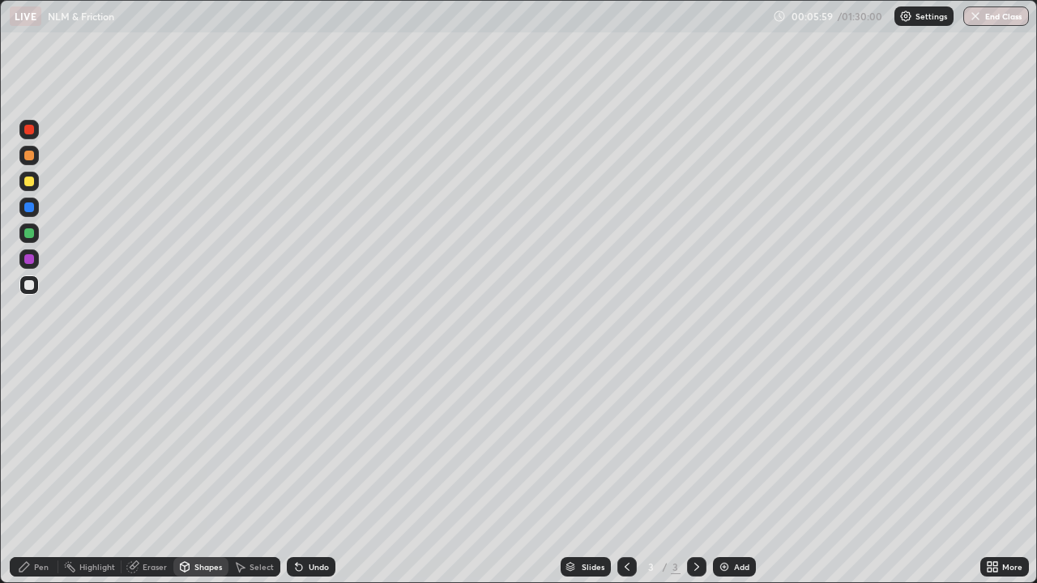
click at [41, 480] on div "Pen" at bounding box center [41, 567] width 15 height 8
click at [30, 187] on div at bounding box center [28, 181] width 19 height 19
click at [196, 480] on div "Shapes" at bounding box center [208, 567] width 28 height 8
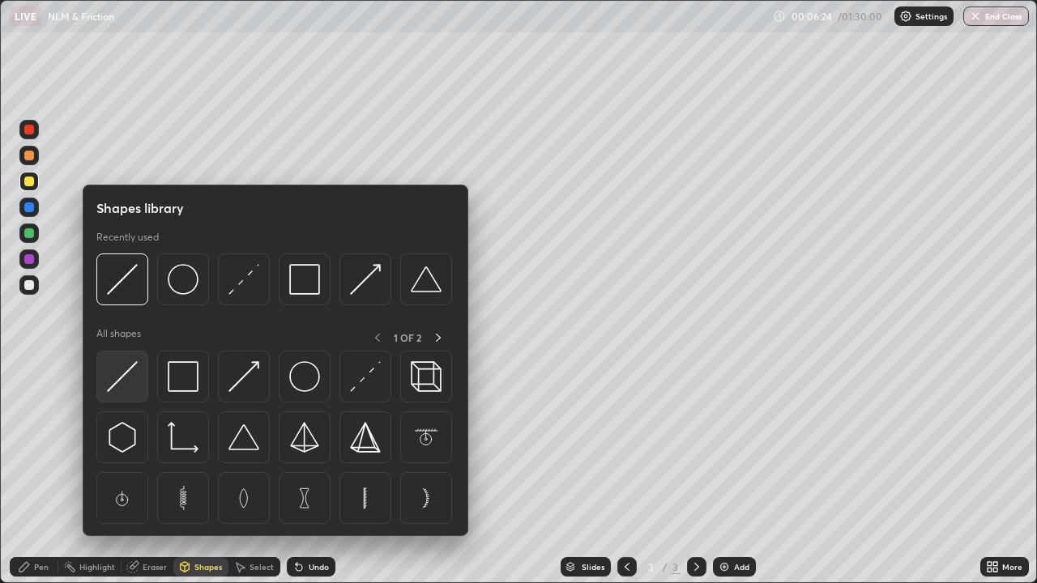
click at [123, 377] on img at bounding box center [122, 376] width 31 height 31
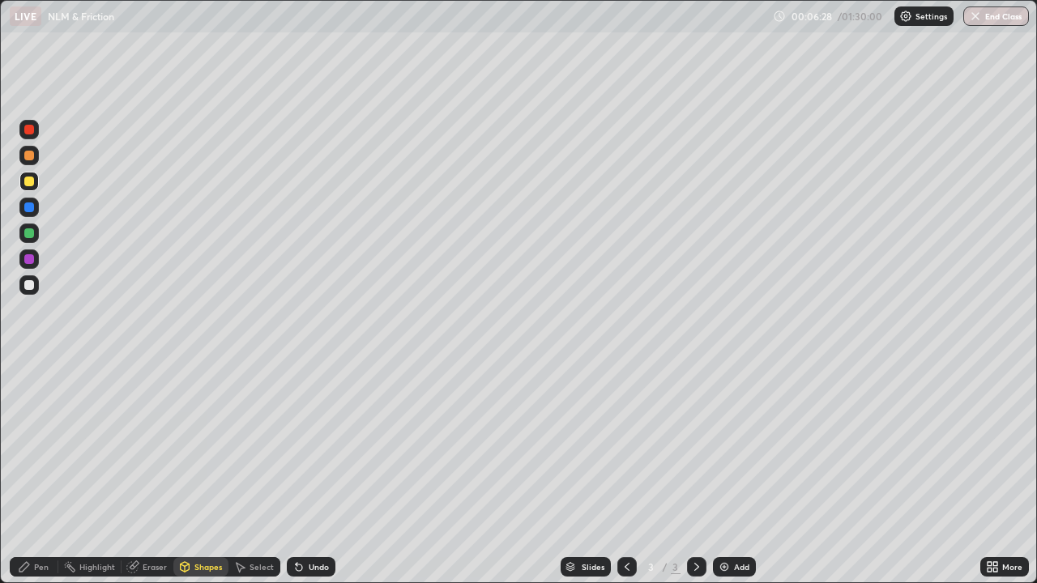
click at [30, 285] on div at bounding box center [29, 285] width 10 height 10
click at [28, 185] on div at bounding box center [29, 182] width 10 height 10
click at [41, 480] on div "Pen" at bounding box center [41, 567] width 15 height 8
click at [29, 285] on div at bounding box center [29, 285] width 10 height 10
click at [197, 480] on div "Shapes" at bounding box center [208, 567] width 28 height 8
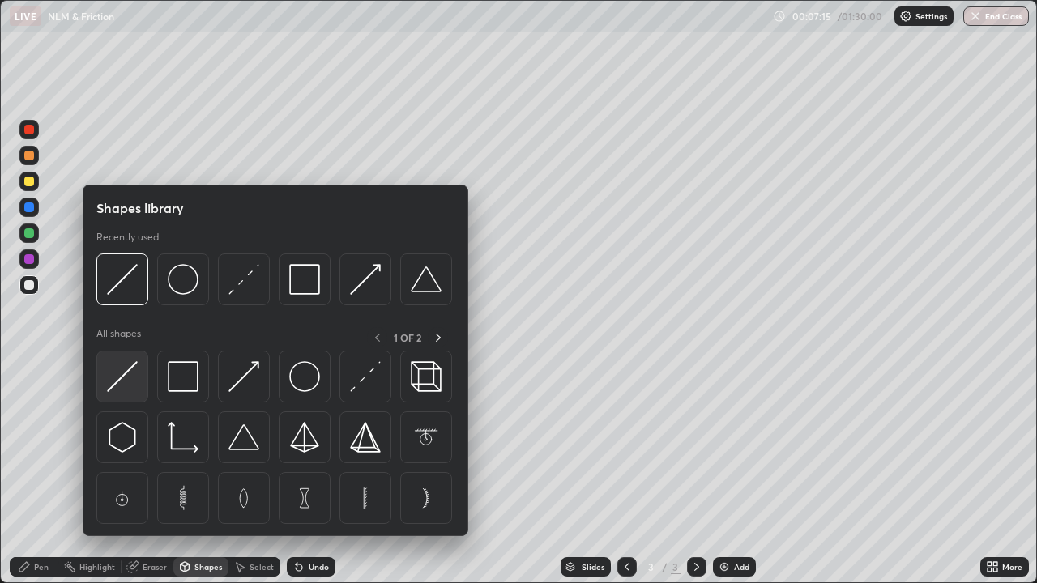
click at [118, 380] on img at bounding box center [122, 376] width 31 height 31
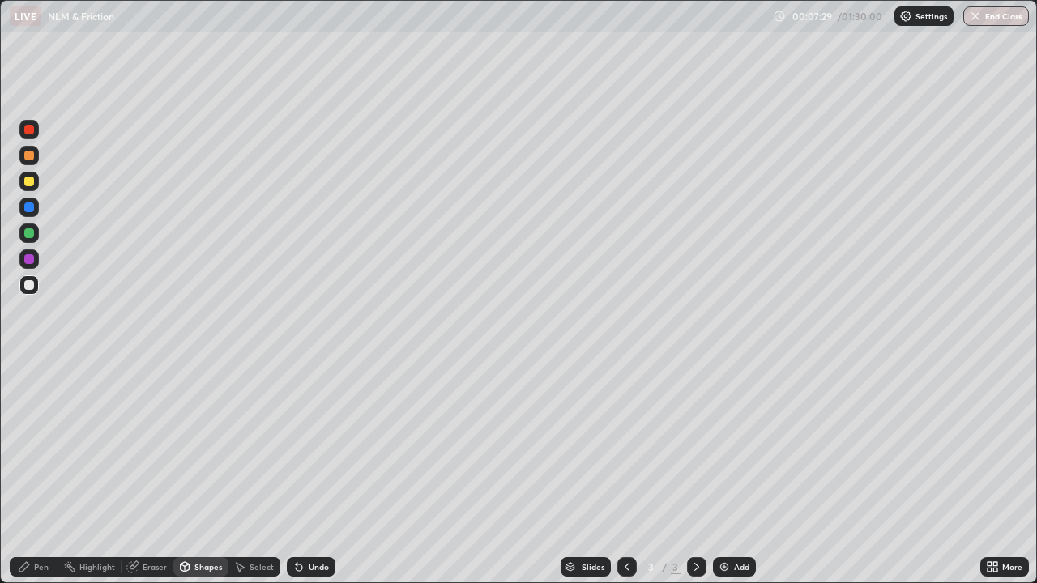
click at [36, 480] on div "Pen" at bounding box center [41, 567] width 15 height 8
click at [31, 188] on div at bounding box center [28, 181] width 19 height 19
click at [29, 370] on div at bounding box center [29, 369] width 3 height 3
click at [28, 284] on div at bounding box center [29, 285] width 10 height 10
click at [194, 480] on div "Shapes" at bounding box center [208, 567] width 28 height 8
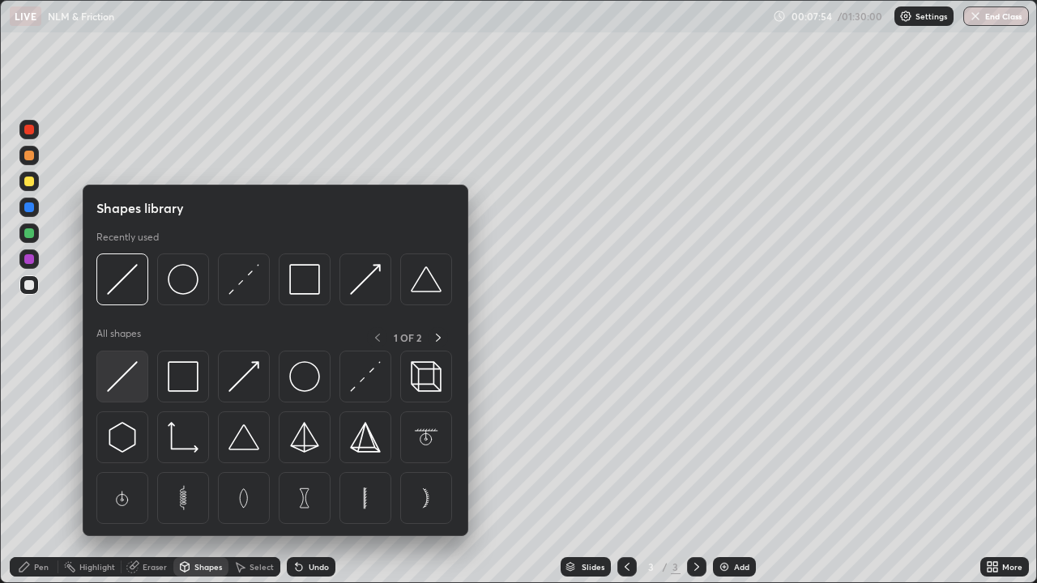
click at [117, 382] on img at bounding box center [122, 376] width 31 height 31
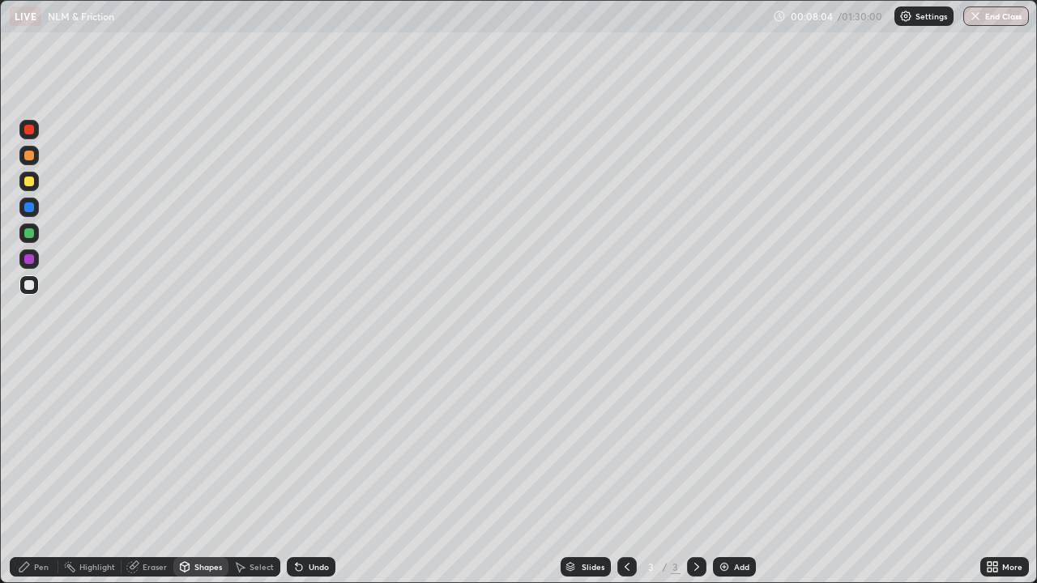
click at [31, 480] on div "Pen" at bounding box center [34, 566] width 49 height 19
click at [27, 183] on div at bounding box center [29, 182] width 10 height 10
click at [27, 288] on div at bounding box center [29, 285] width 10 height 10
click at [197, 480] on div "Shapes" at bounding box center [208, 567] width 28 height 8
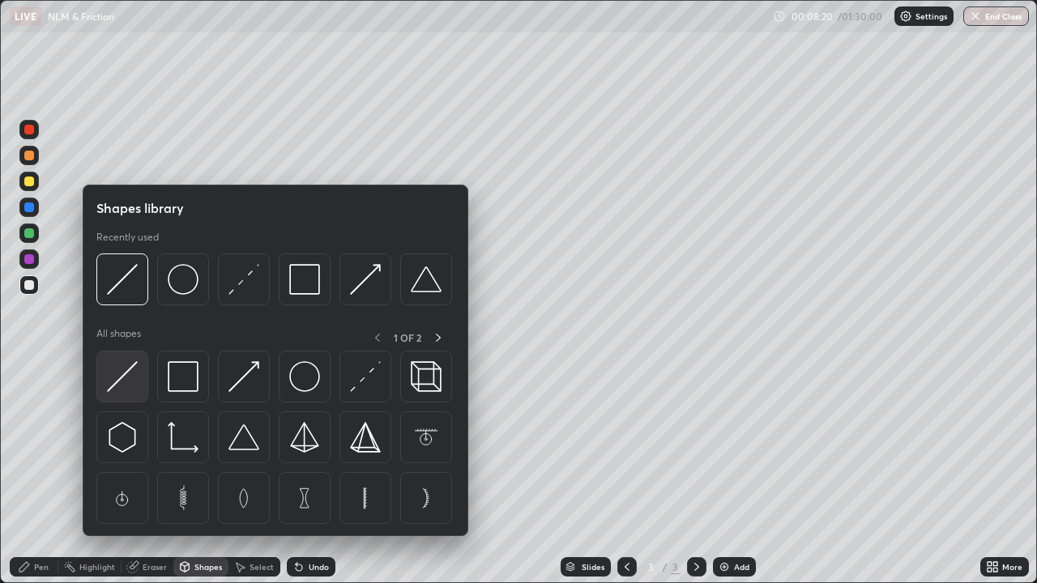
click at [127, 376] on img at bounding box center [122, 376] width 31 height 31
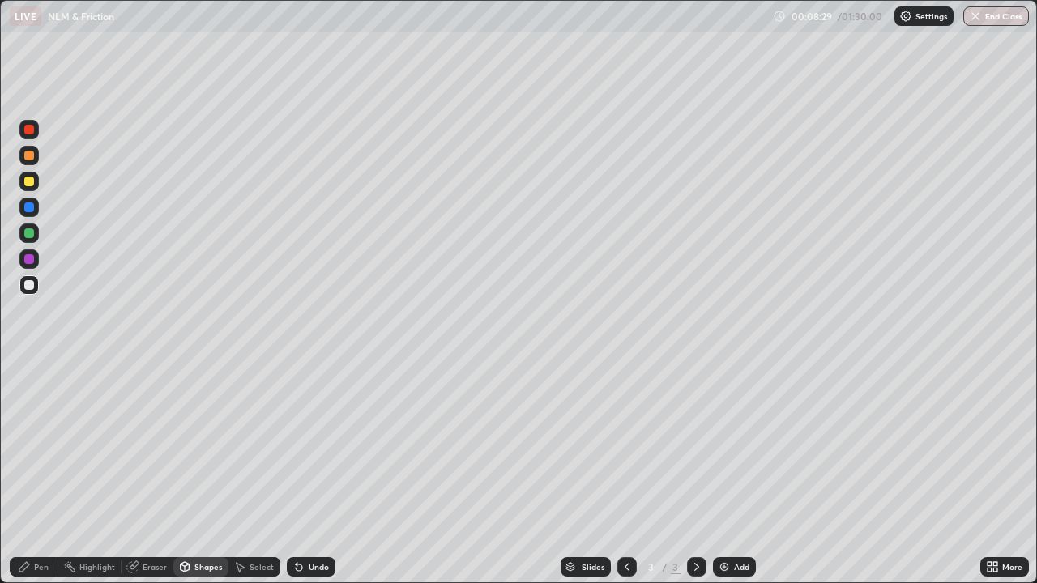
click at [29, 182] on div at bounding box center [29, 182] width 10 height 10
click at [296, 480] on icon at bounding box center [299, 568] width 6 height 6
click at [33, 480] on div "Pen" at bounding box center [34, 566] width 49 height 19
click at [30, 284] on div at bounding box center [29, 285] width 10 height 10
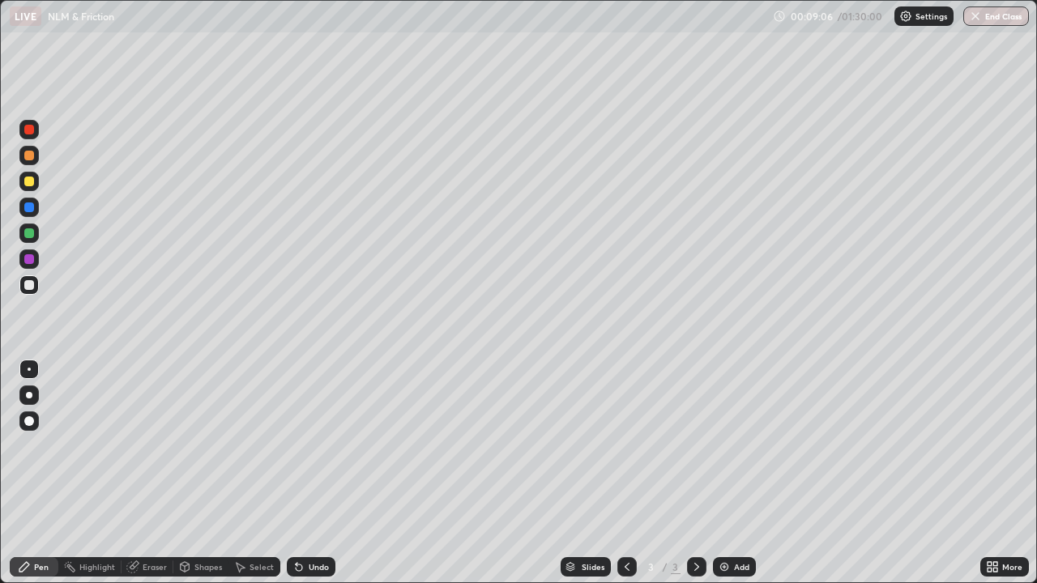
click at [29, 369] on div at bounding box center [29, 369] width 3 height 3
click at [272, 480] on div "Select" at bounding box center [254, 567] width 52 height 32
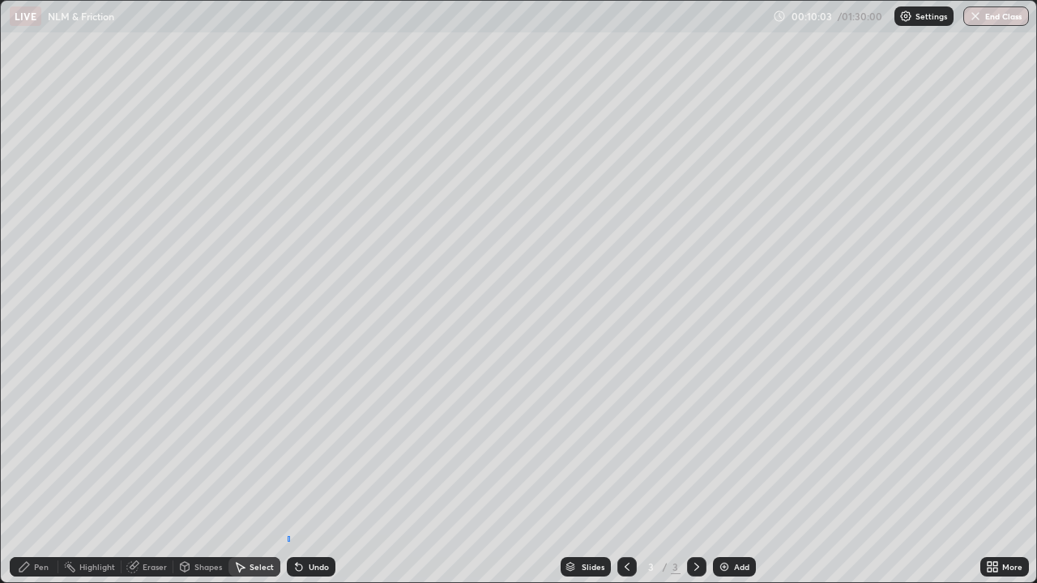
click at [288, 480] on div "0 ° Undo Copy Duplicate Duplicate to new slide Delete" at bounding box center [518, 292] width 1035 height 582
click at [41, 480] on div "Pen" at bounding box center [41, 567] width 15 height 8
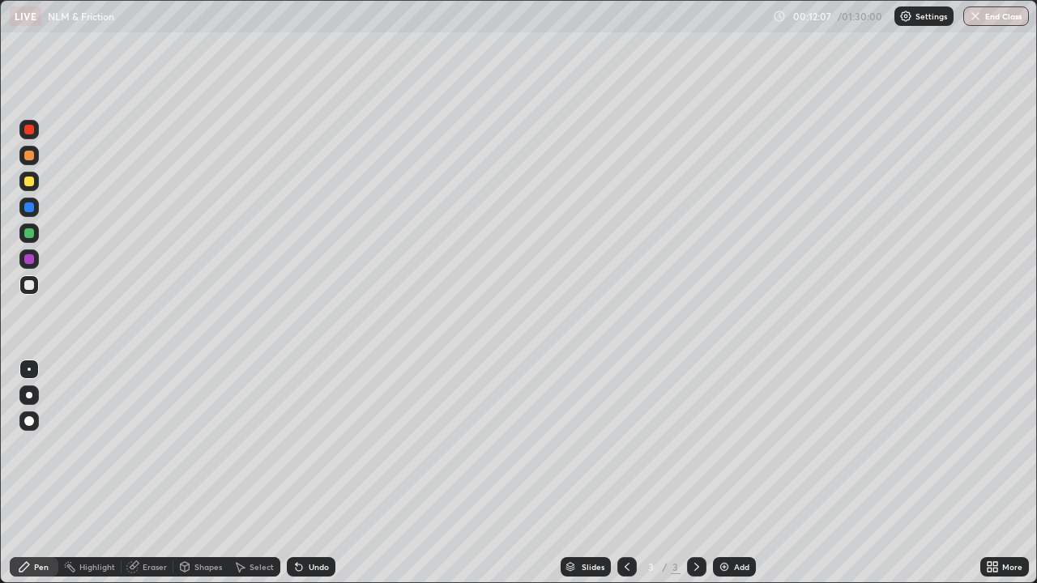
click at [440, 480] on div "Slides 3 / 3 Add" at bounding box center [657, 567] width 645 height 32
click at [719, 480] on img at bounding box center [724, 567] width 13 height 13
click at [41, 480] on div "Pen" at bounding box center [41, 567] width 15 height 8
click at [32, 179] on div at bounding box center [29, 182] width 10 height 10
click at [29, 287] on div at bounding box center [29, 285] width 10 height 10
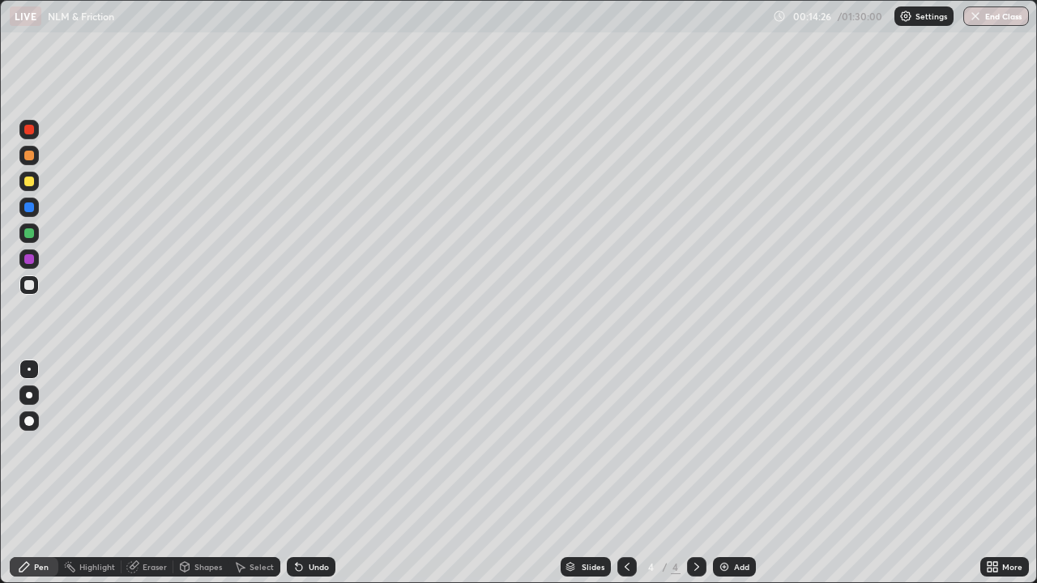
click at [28, 236] on div at bounding box center [29, 233] width 10 height 10
click at [202, 480] on div "Shapes" at bounding box center [208, 567] width 28 height 8
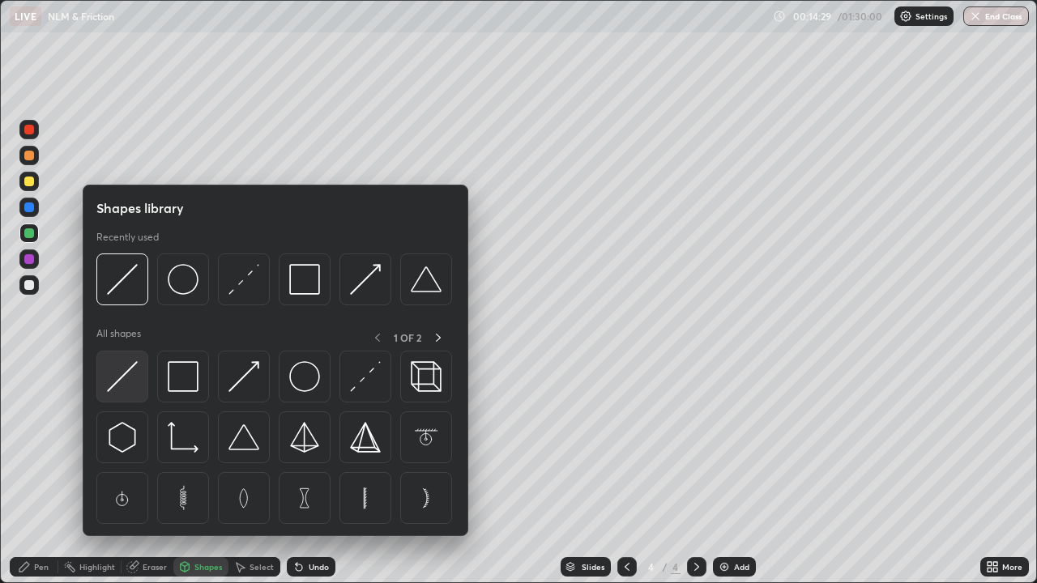
click at [118, 381] on img at bounding box center [122, 376] width 31 height 31
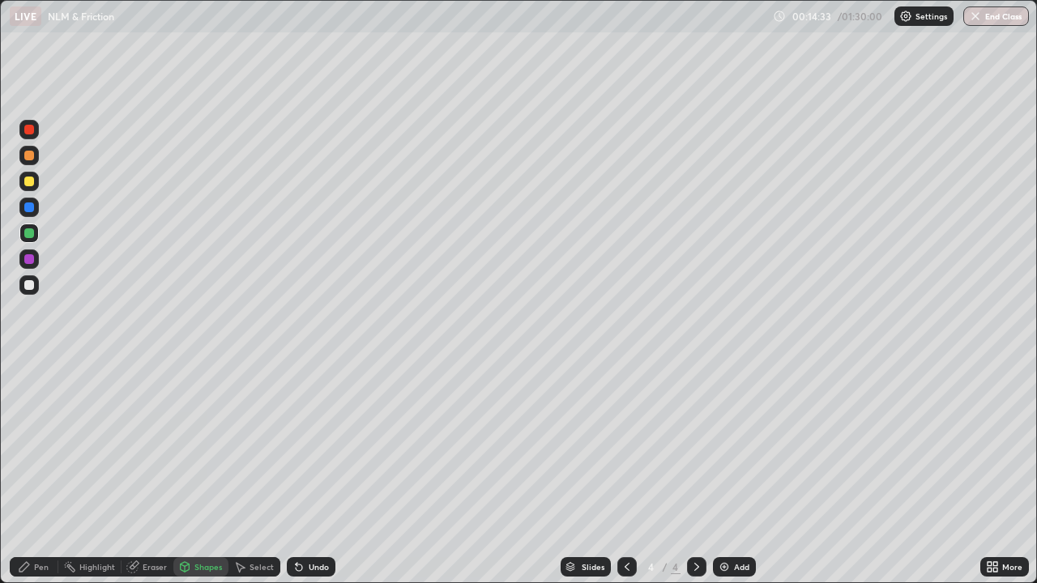
click at [38, 283] on div at bounding box center [28, 284] width 19 height 19
click at [195, 480] on div "Shapes" at bounding box center [208, 567] width 28 height 8
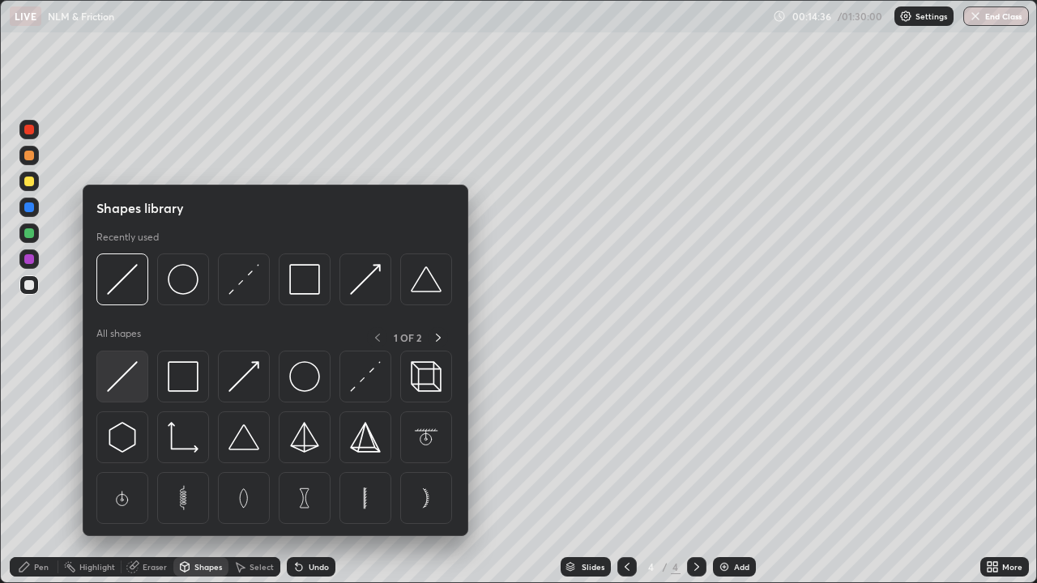
click at [122, 372] on img at bounding box center [122, 376] width 31 height 31
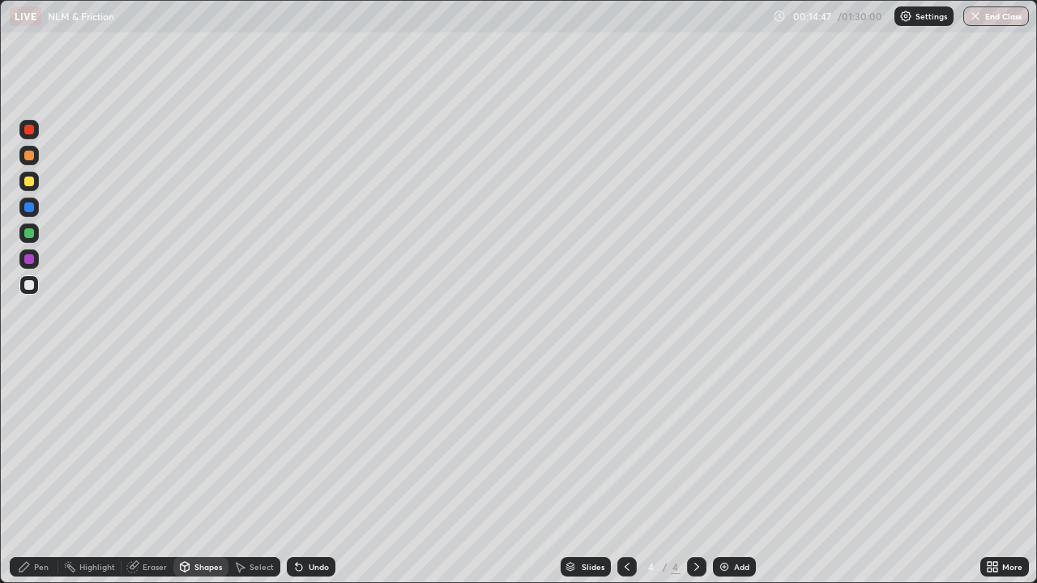
click at [45, 480] on div "Pen" at bounding box center [41, 567] width 15 height 8
click at [32, 183] on div at bounding box center [29, 182] width 10 height 10
click at [196, 480] on div "Shapes" at bounding box center [208, 567] width 28 height 8
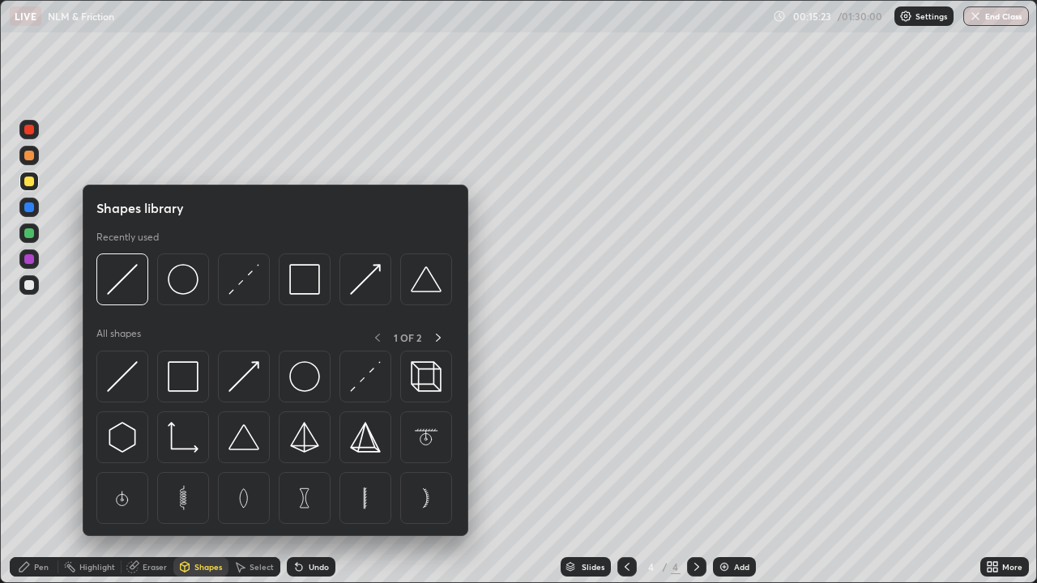
click at [119, 378] on img at bounding box center [122, 376] width 31 height 31
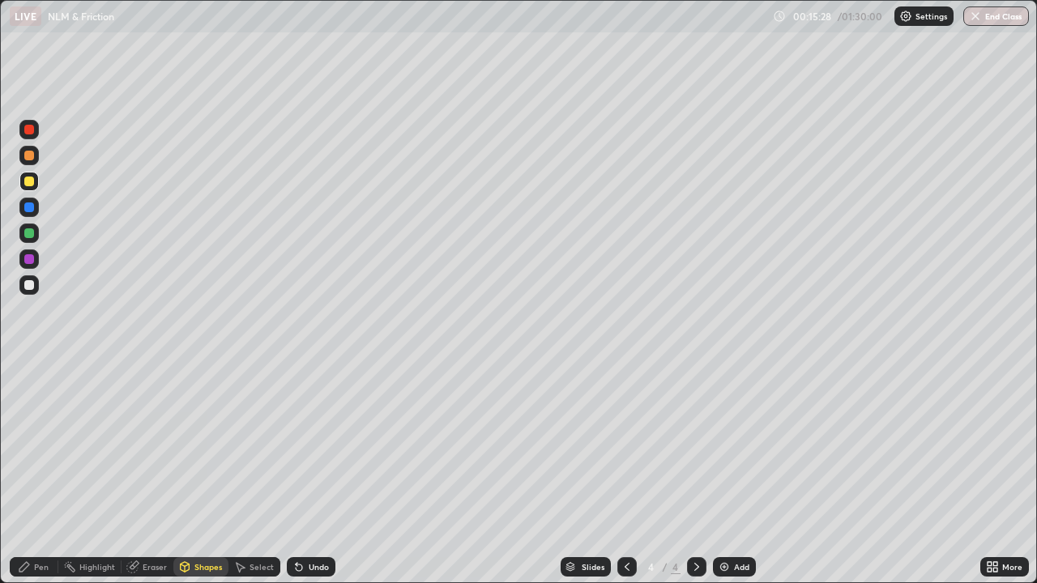
click at [28, 287] on div at bounding box center [29, 285] width 10 height 10
click at [201, 480] on div "Shapes" at bounding box center [208, 567] width 28 height 8
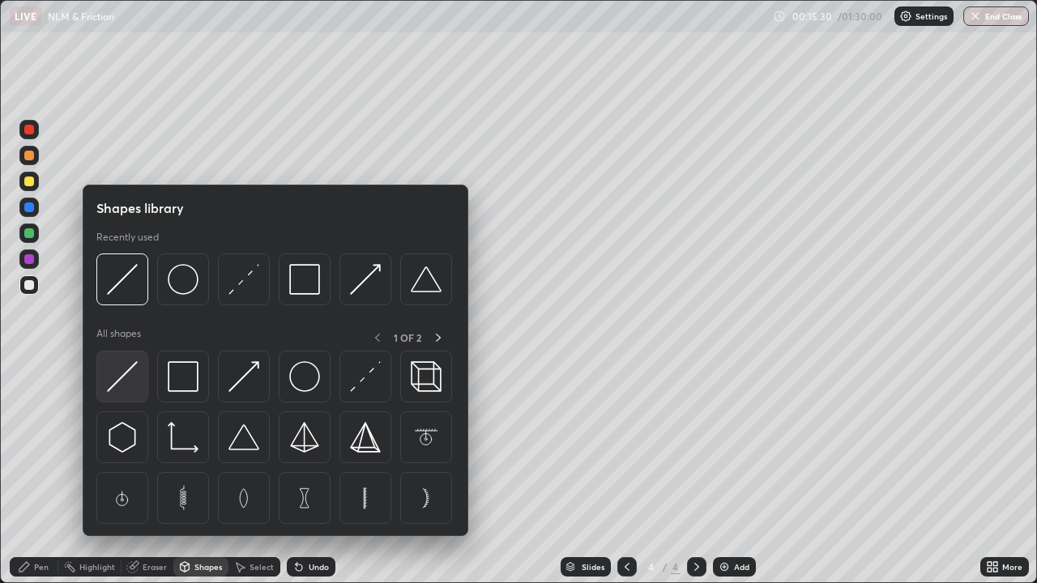
click at [126, 377] on img at bounding box center [122, 376] width 31 height 31
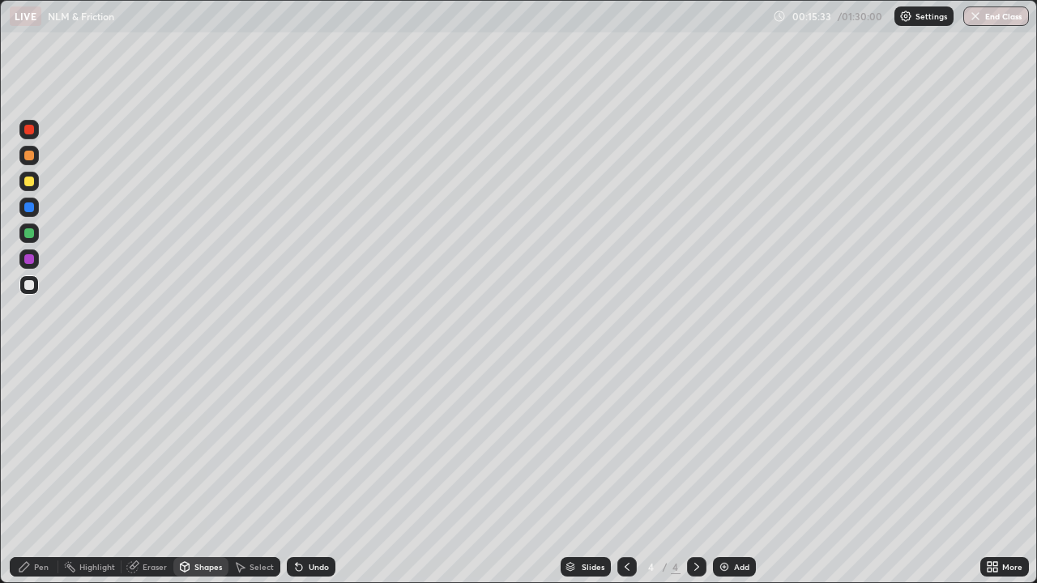
click at [192, 480] on div "Shapes" at bounding box center [200, 566] width 55 height 19
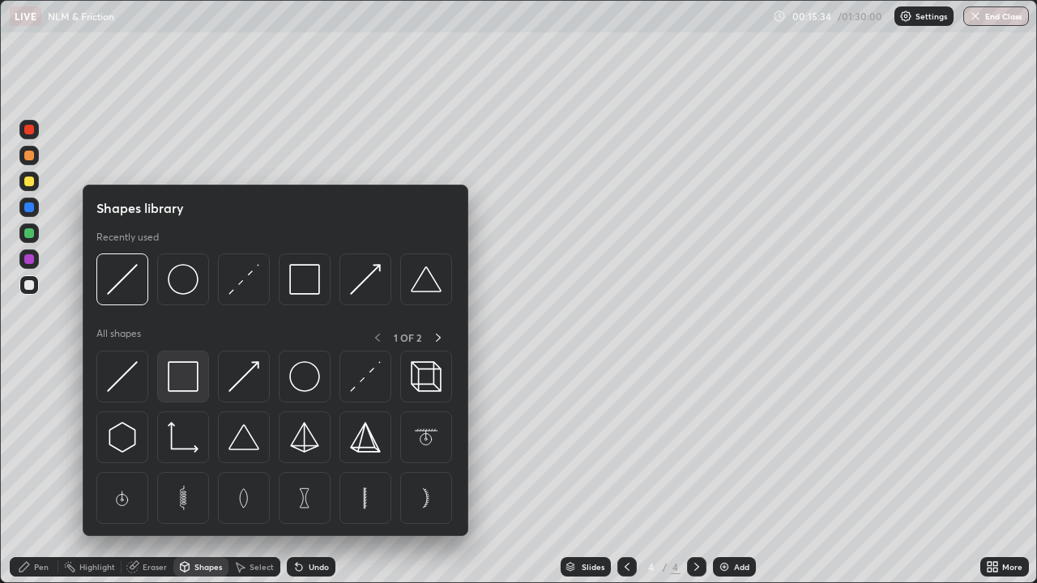
click at [173, 388] on img at bounding box center [183, 376] width 31 height 31
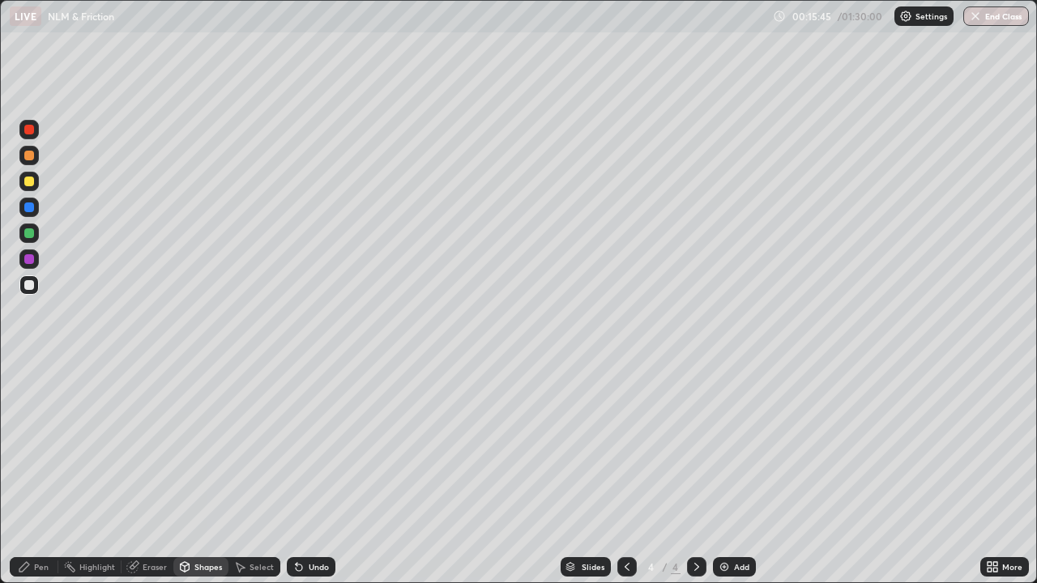
click at [39, 480] on div "Pen" at bounding box center [41, 567] width 15 height 8
click at [29, 182] on div at bounding box center [29, 182] width 10 height 10
click at [30, 286] on div at bounding box center [29, 285] width 10 height 10
click at [155, 480] on div "Eraser" at bounding box center [155, 567] width 24 height 8
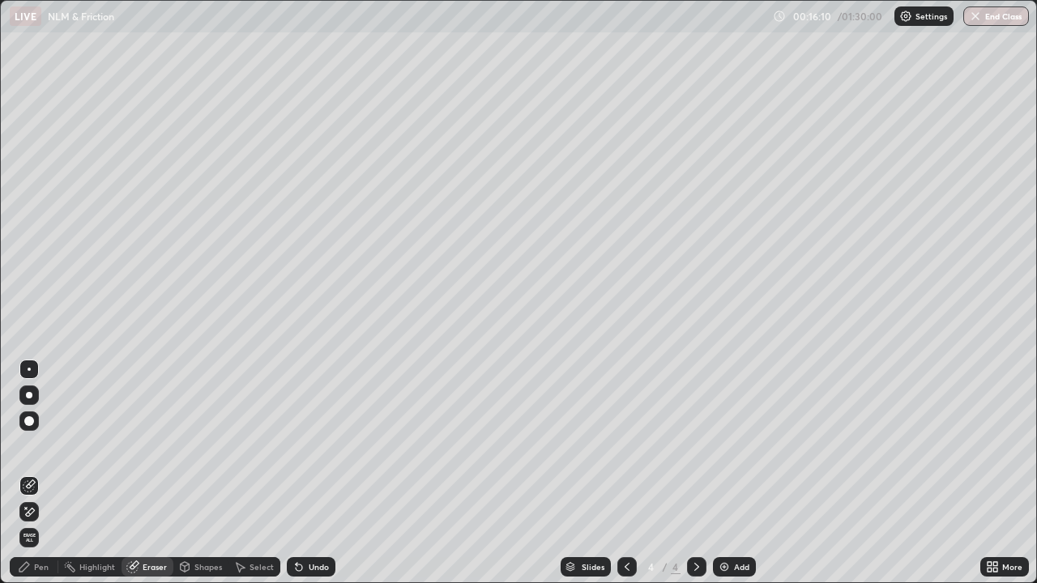
click at [41, 480] on div "Pen" at bounding box center [41, 567] width 15 height 8
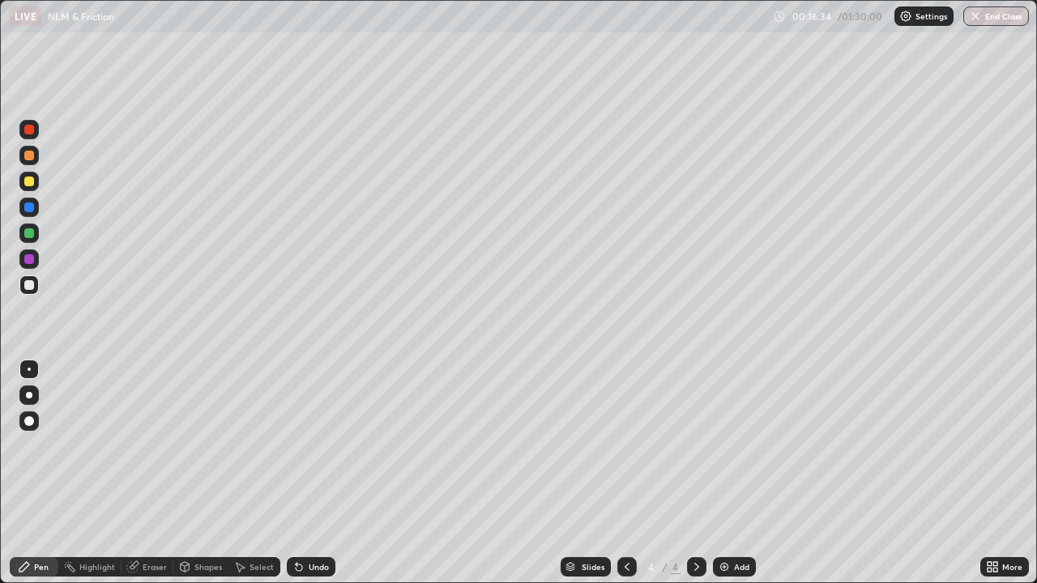
click at [149, 480] on div "Eraser" at bounding box center [155, 567] width 24 height 8
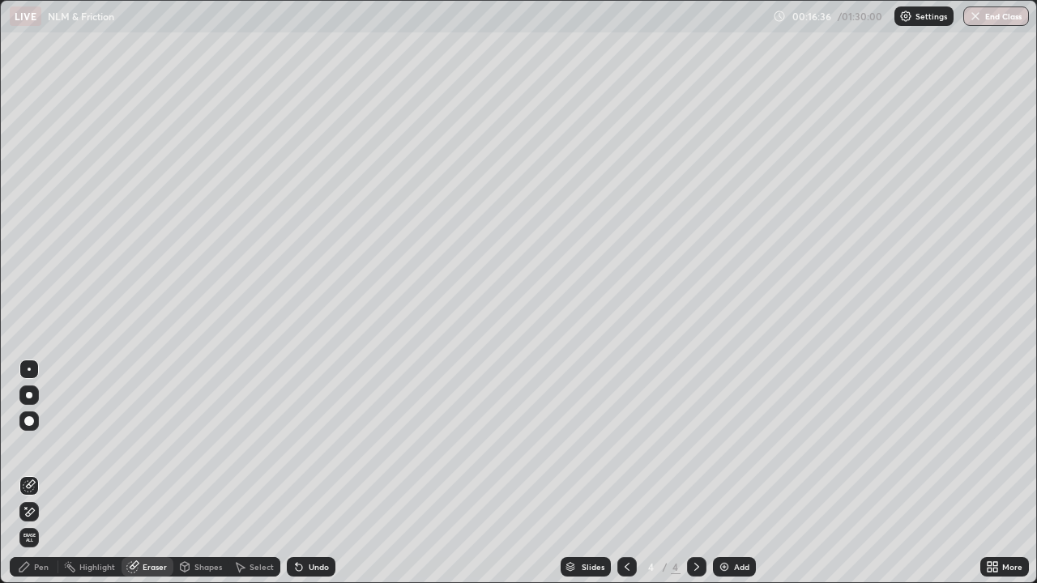
click at [41, 480] on div "Pen" at bounding box center [41, 567] width 15 height 8
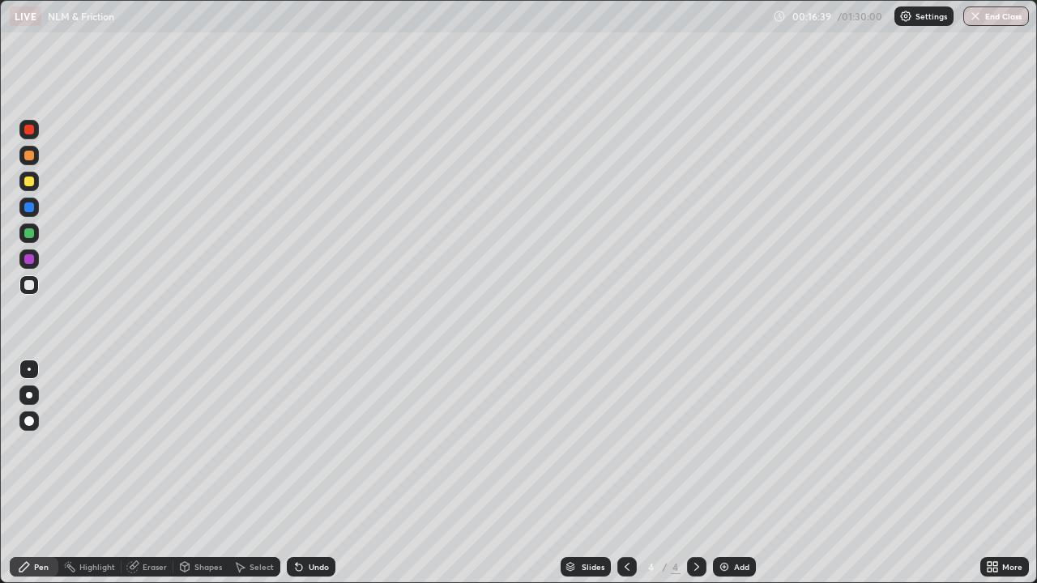
click at [154, 480] on div "Eraser" at bounding box center [155, 567] width 24 height 8
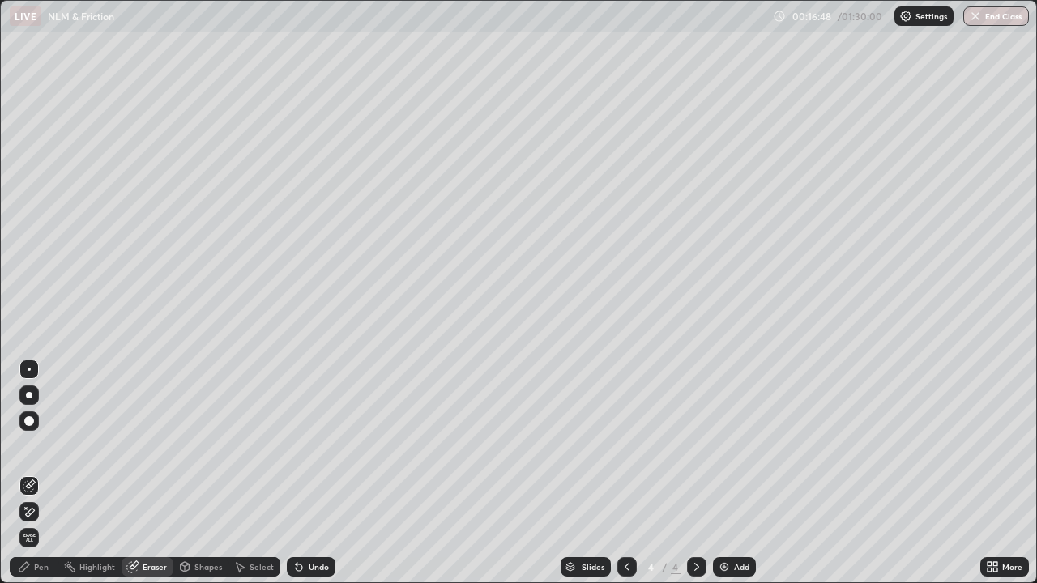
click at [44, 480] on div "Pen" at bounding box center [41, 567] width 15 height 8
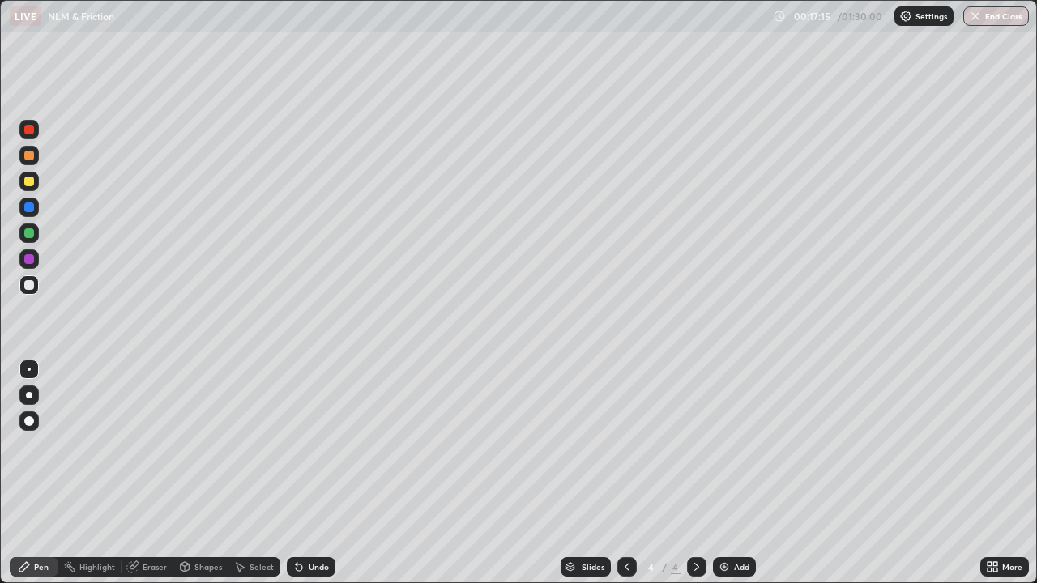
click at [30, 187] on div at bounding box center [28, 181] width 19 height 19
click at [194, 480] on div "Shapes" at bounding box center [208, 567] width 28 height 8
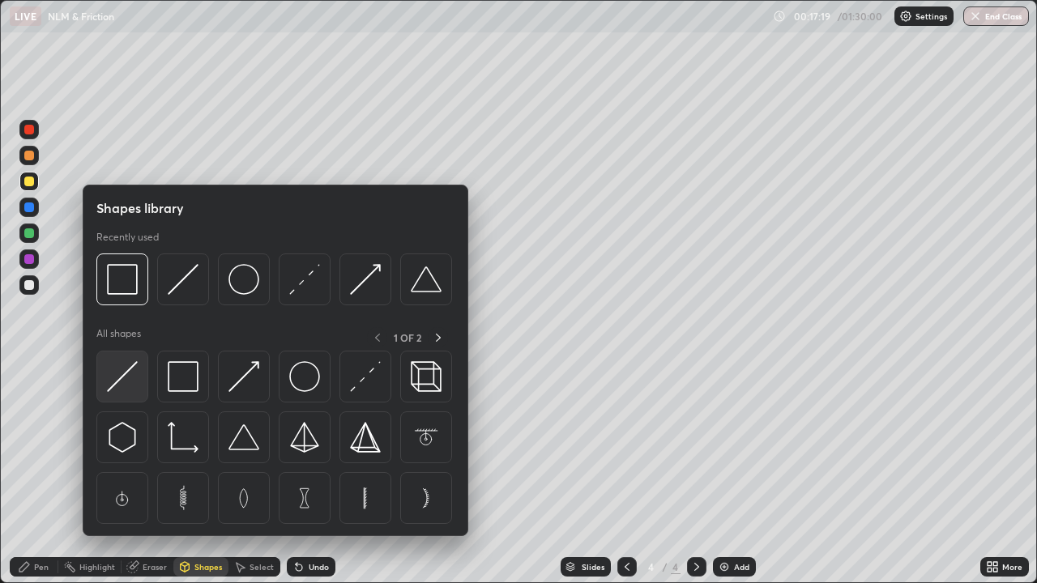
click at [119, 381] on img at bounding box center [122, 376] width 31 height 31
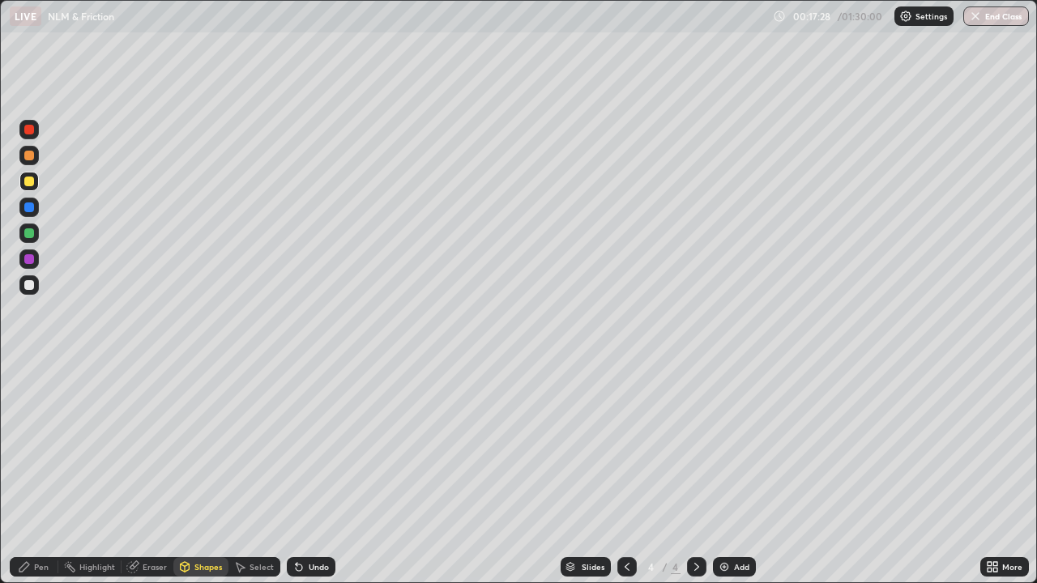
click at [28, 286] on div at bounding box center [29, 285] width 10 height 10
click at [41, 480] on div "Pen" at bounding box center [41, 567] width 15 height 8
click at [151, 480] on div "Eraser" at bounding box center [155, 567] width 24 height 8
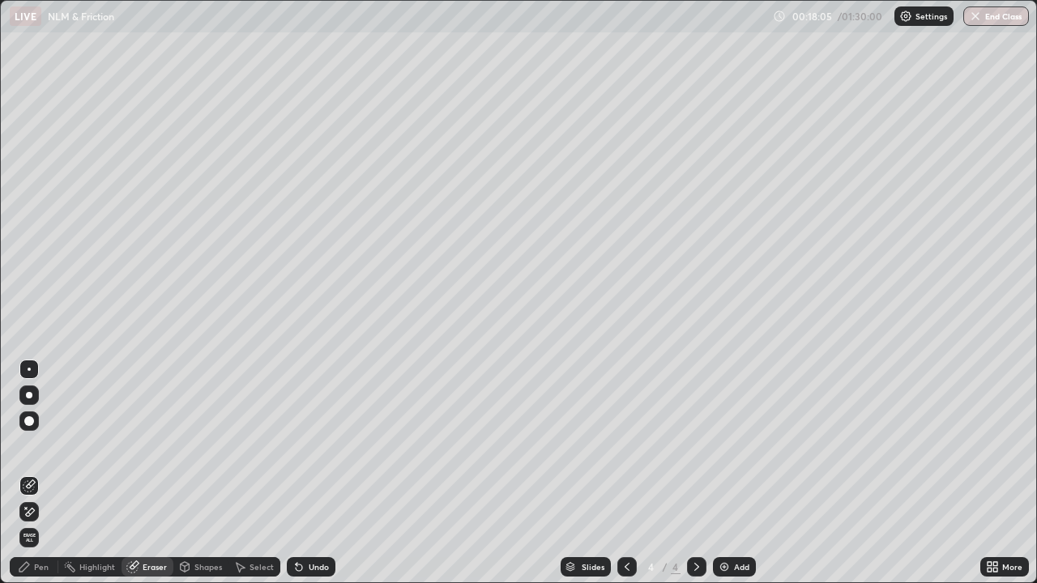
click at [47, 480] on div "Pen" at bounding box center [41, 567] width 15 height 8
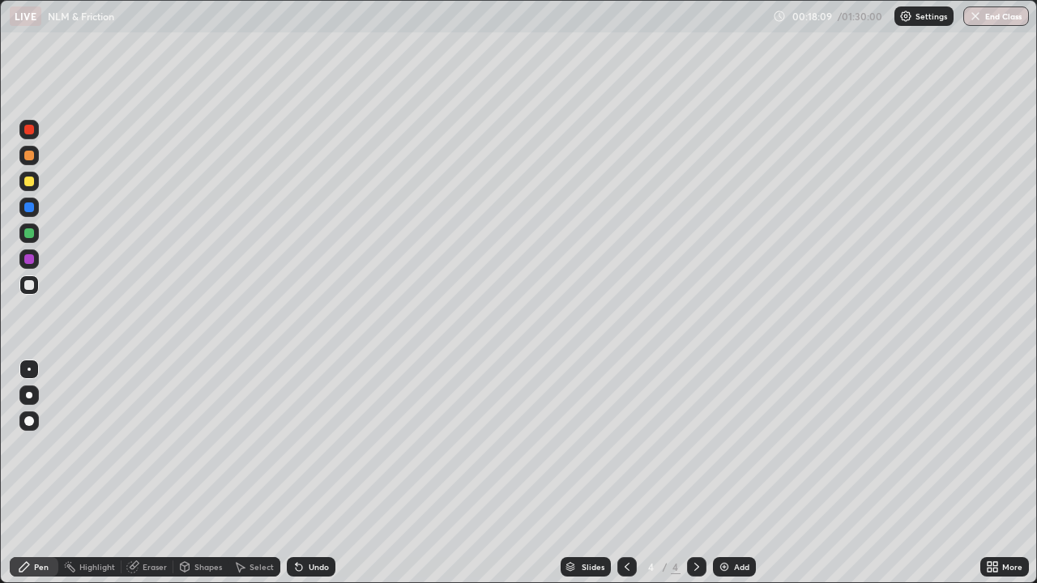
click at [158, 480] on div "Eraser" at bounding box center [155, 567] width 24 height 8
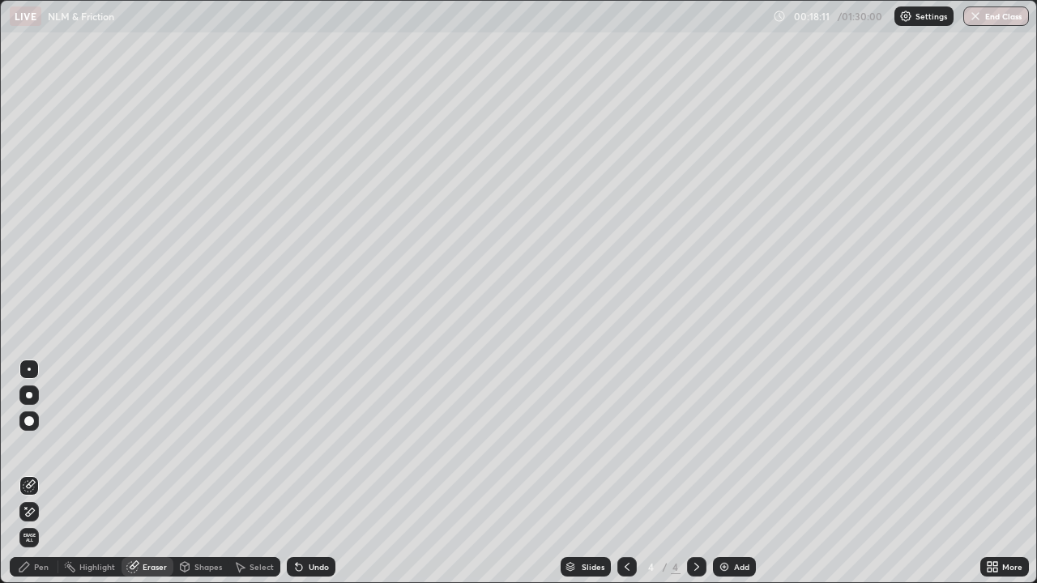
click at [40, 480] on div "Pen" at bounding box center [41, 567] width 15 height 8
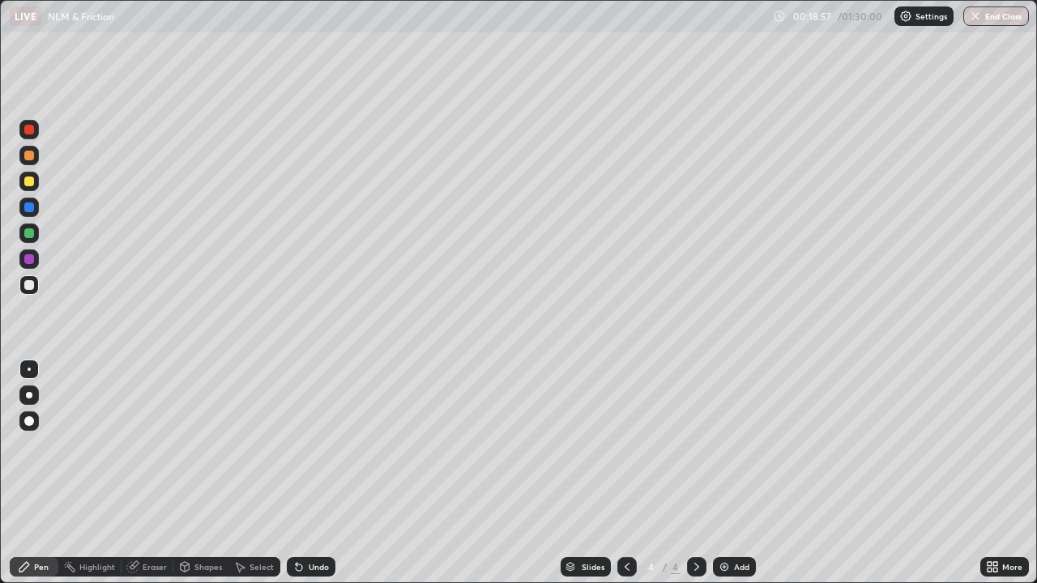
click at [32, 190] on div at bounding box center [28, 181] width 19 height 19
click at [37, 423] on div at bounding box center [28, 421] width 19 height 19
click at [30, 282] on div at bounding box center [29, 285] width 10 height 10
click at [29, 369] on div at bounding box center [29, 369] width 3 height 3
click at [154, 480] on div "Eraser" at bounding box center [155, 567] width 24 height 8
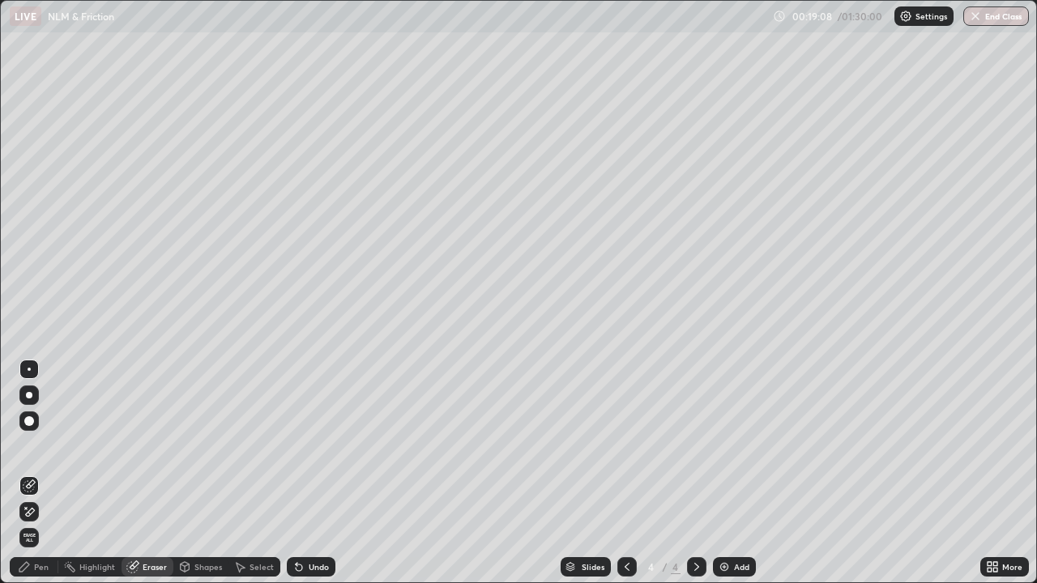
click at [205, 480] on div "Shapes" at bounding box center [208, 567] width 28 height 8
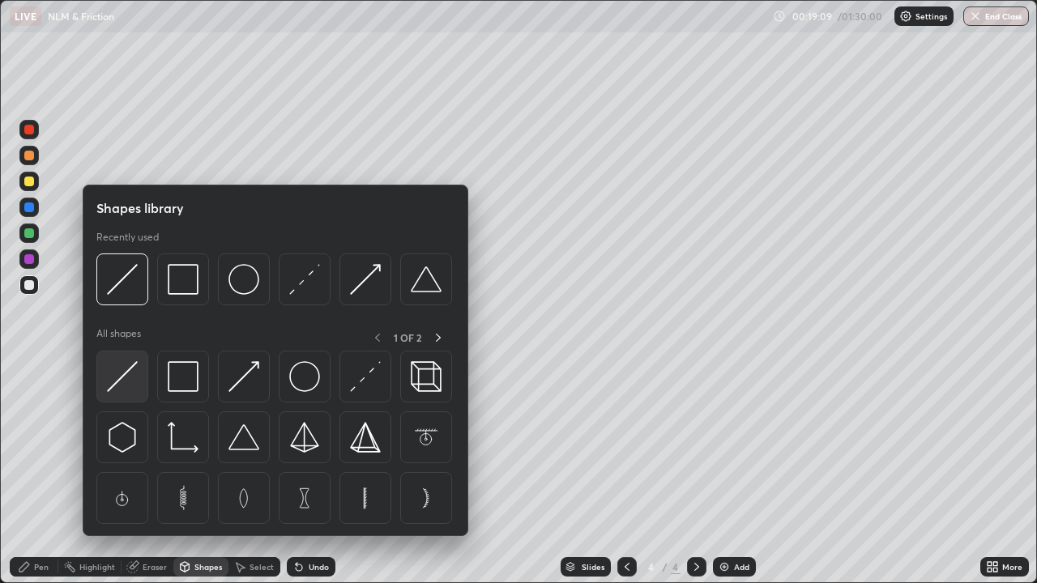
click at [125, 378] on img at bounding box center [122, 376] width 31 height 31
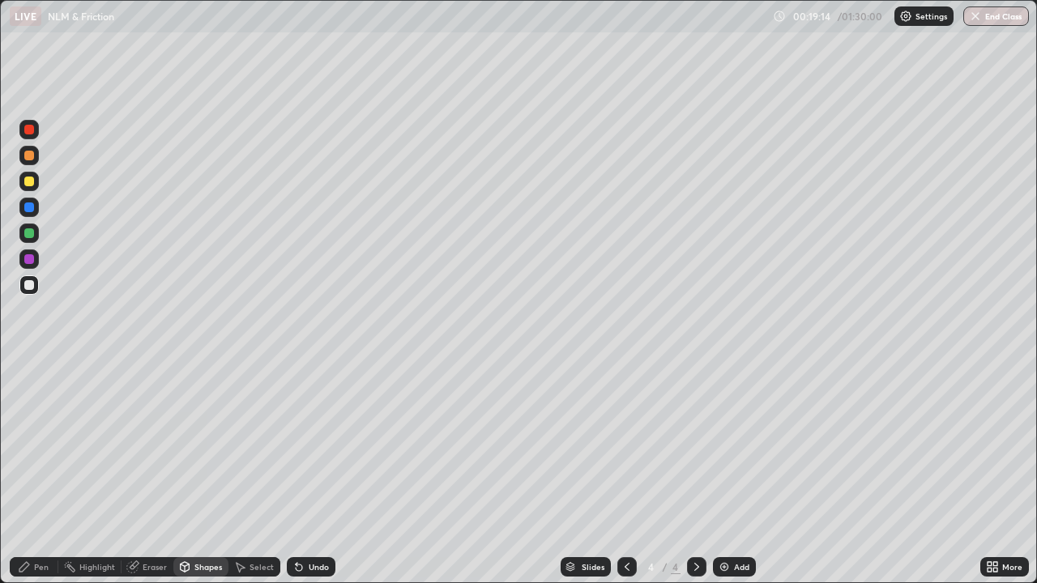
click at [32, 181] on div at bounding box center [29, 182] width 10 height 10
click at [153, 480] on div "Eraser" at bounding box center [155, 567] width 24 height 8
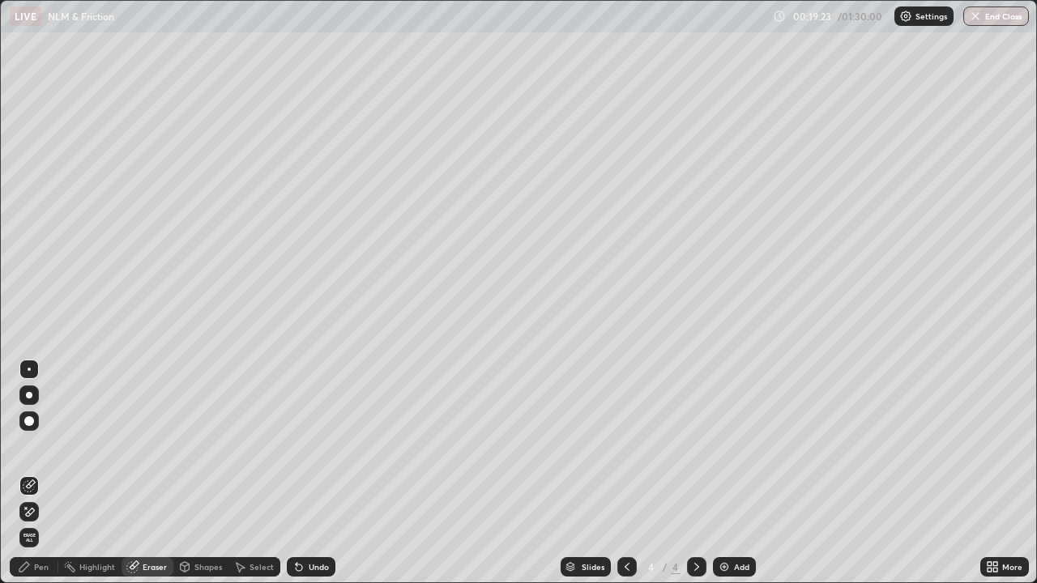
click at [31, 480] on div "Pen" at bounding box center [34, 566] width 49 height 19
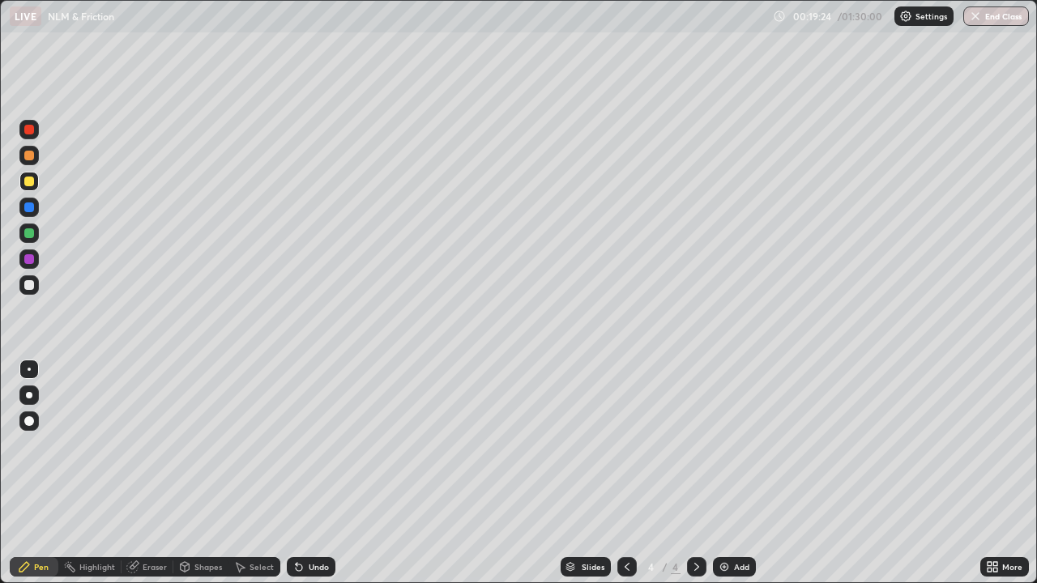
click at [33, 285] on div at bounding box center [29, 285] width 10 height 10
click at [152, 480] on div "Eraser" at bounding box center [155, 567] width 24 height 8
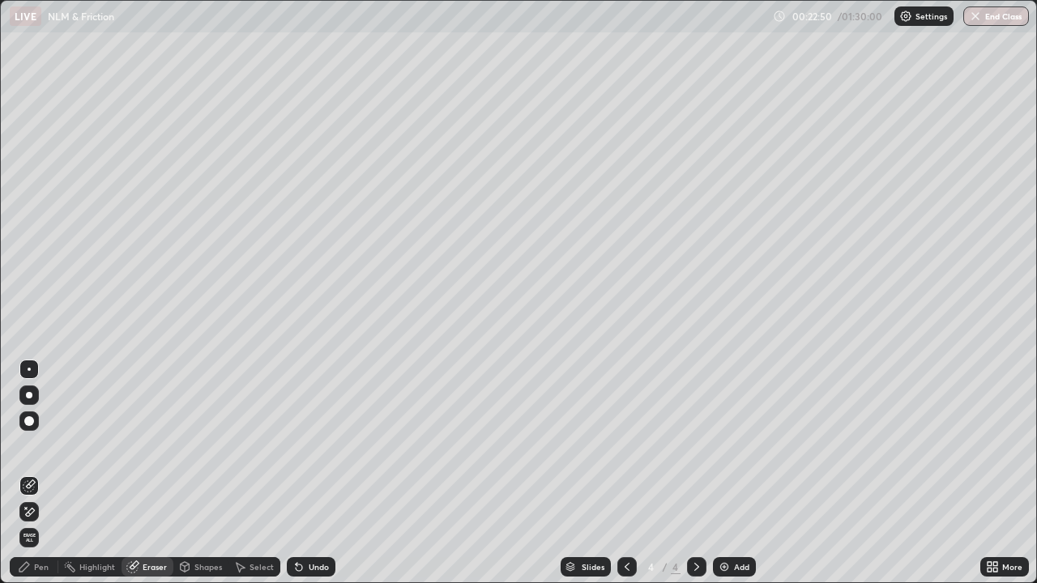
click at [93, 480] on div "Highlight" at bounding box center [97, 567] width 36 height 8
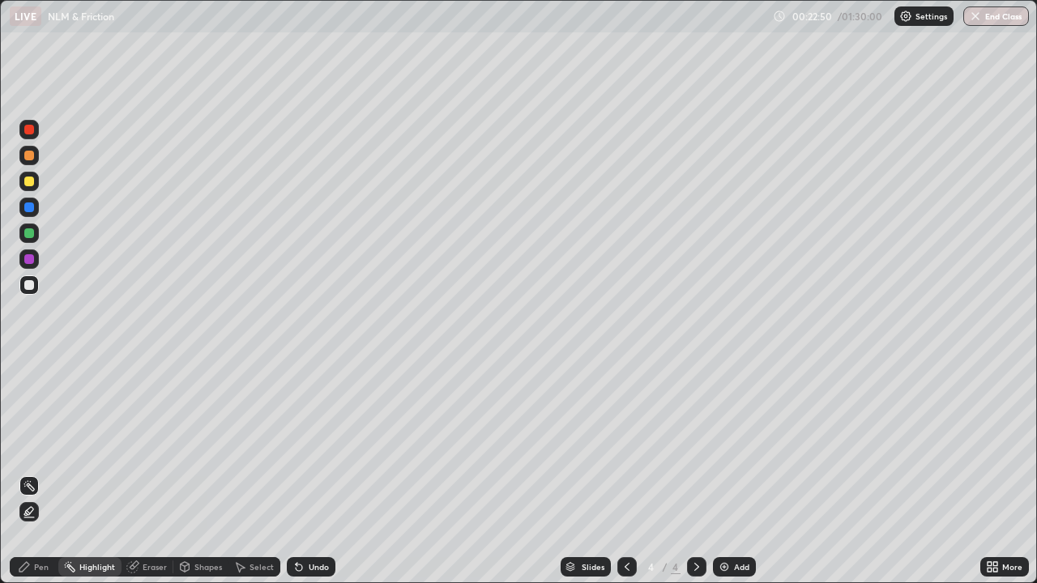
click at [42, 480] on div "Pen" at bounding box center [34, 566] width 49 height 19
click at [147, 480] on div "Eraser" at bounding box center [155, 567] width 24 height 8
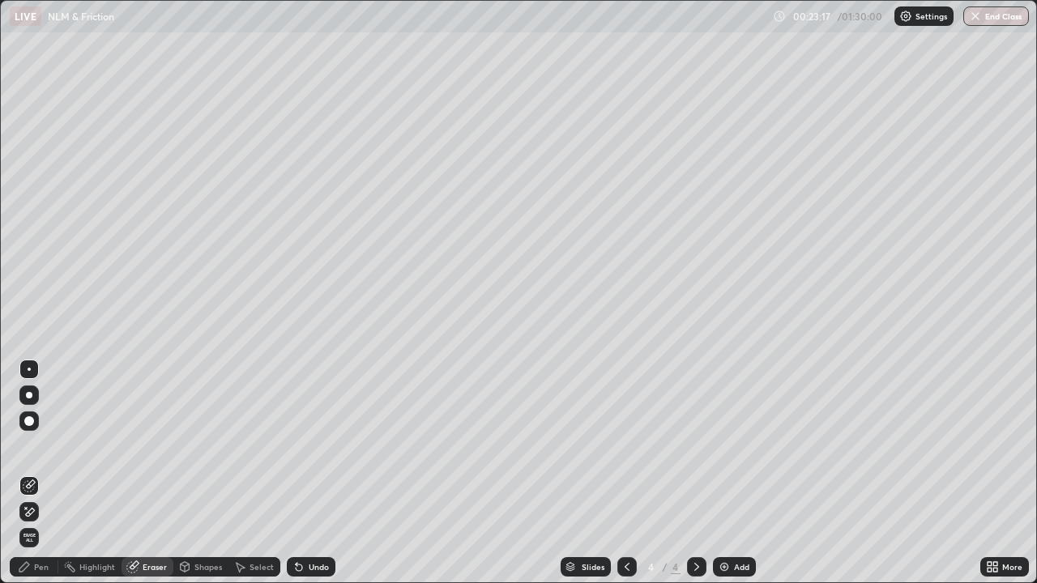
click at [46, 480] on div "Pen" at bounding box center [41, 567] width 15 height 8
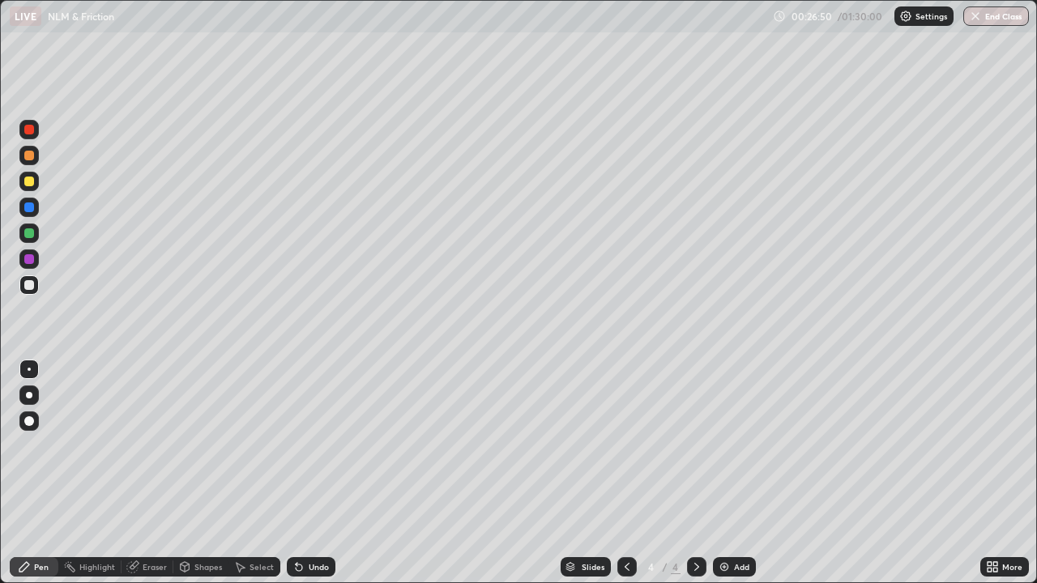
click at [719, 480] on img at bounding box center [724, 567] width 13 height 13
click at [200, 480] on div "Shapes" at bounding box center [208, 567] width 28 height 8
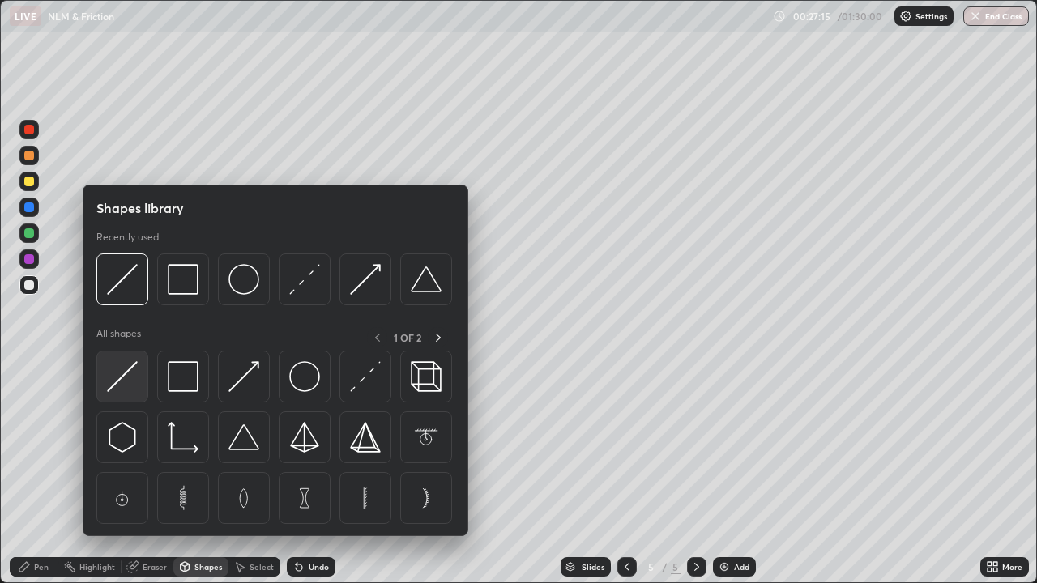
click at [116, 378] on img at bounding box center [122, 376] width 31 height 31
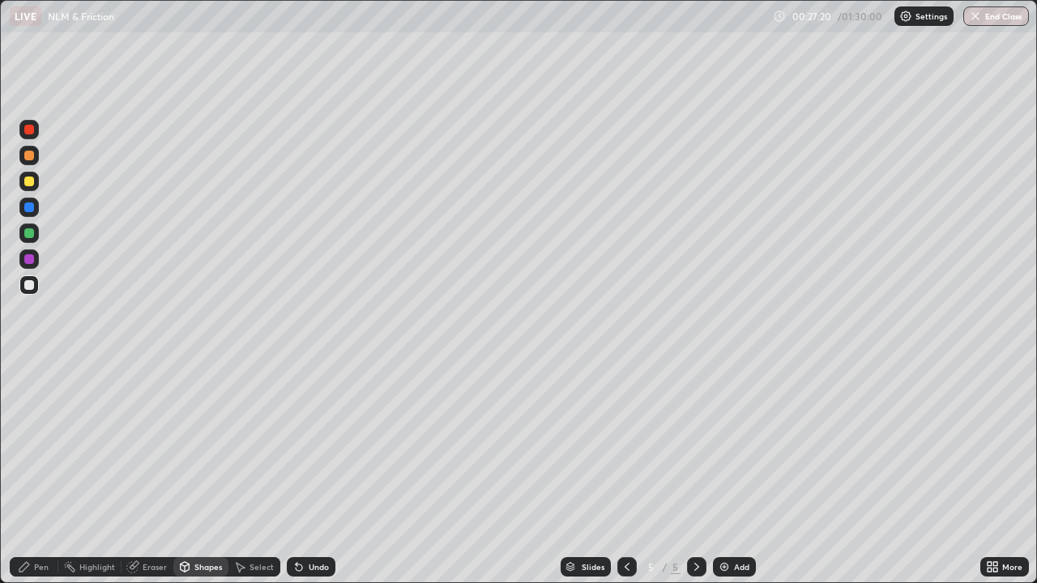
click at [151, 480] on div "Eraser" at bounding box center [155, 567] width 24 height 8
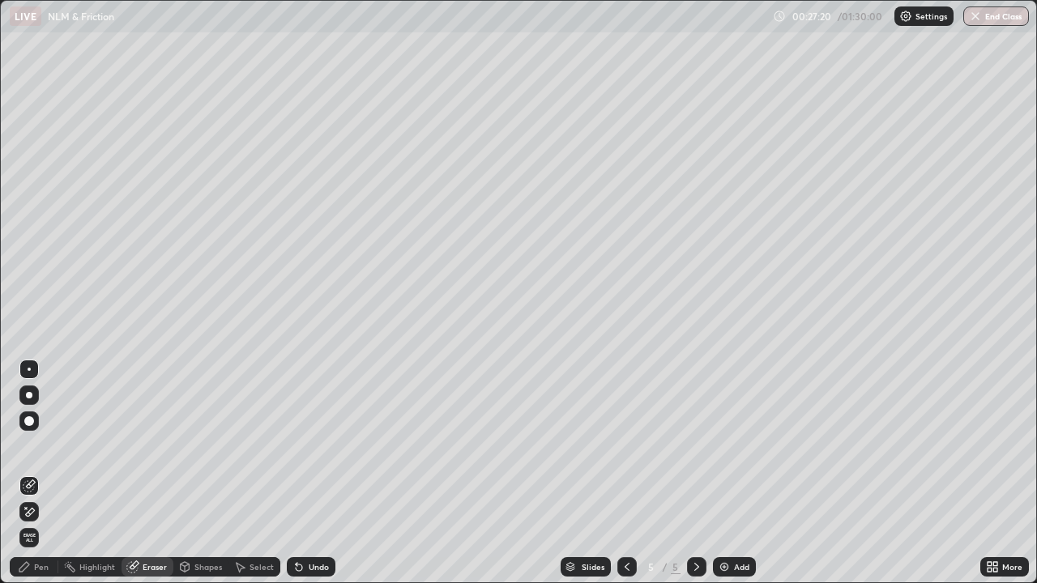
click at [197, 480] on div "Shapes" at bounding box center [208, 567] width 28 height 8
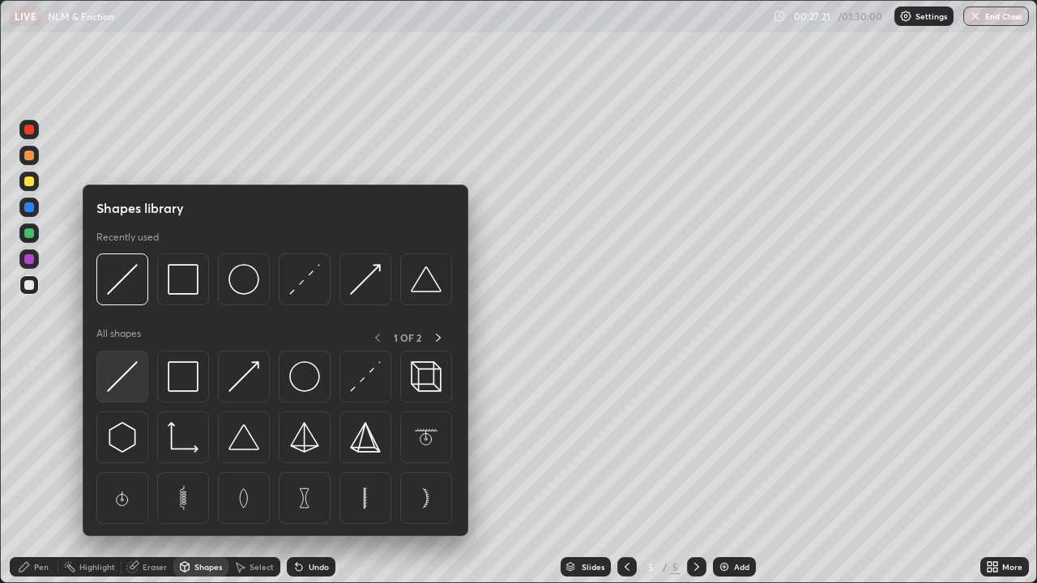
click at [119, 373] on img at bounding box center [122, 376] width 31 height 31
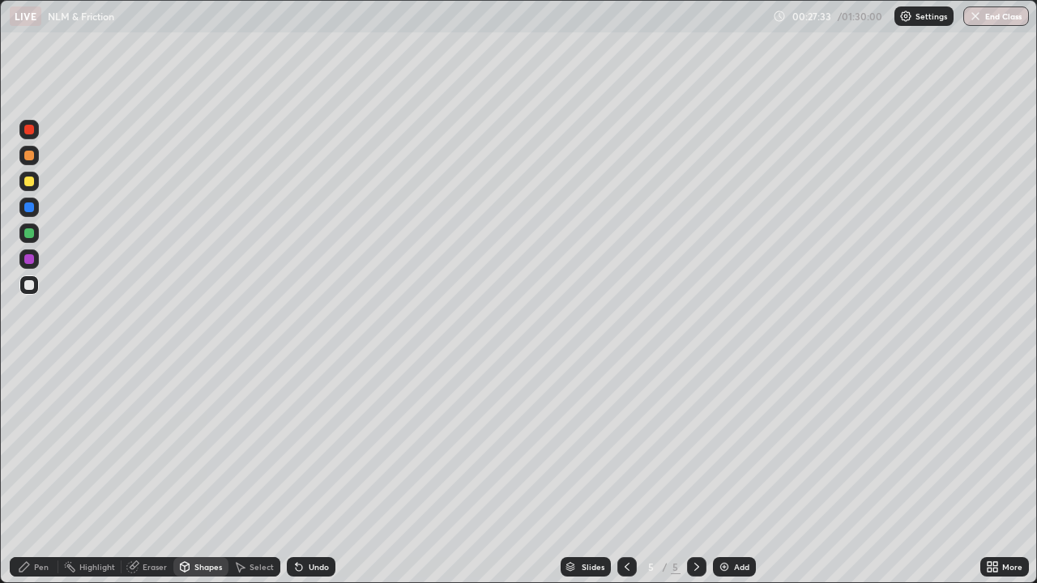
click at [44, 480] on div "Pen" at bounding box center [41, 567] width 15 height 8
click at [194, 480] on div "Shapes" at bounding box center [208, 567] width 28 height 8
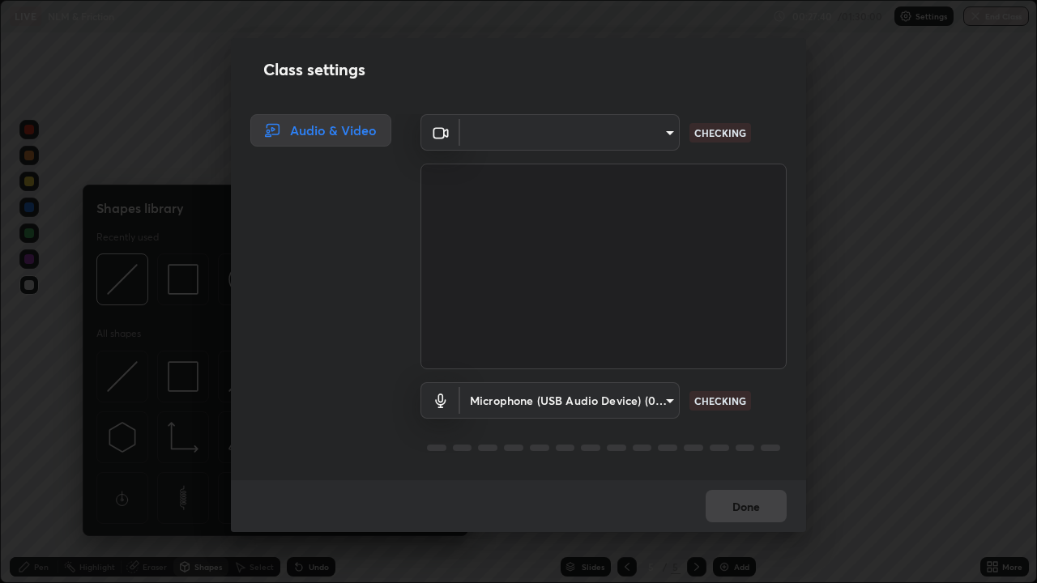
click at [69, 408] on div "Class settings Audio & Video ​ d9eabbb9e311c19d0284951f952de08a34a72adfc2f94cd2…" at bounding box center [518, 291] width 1037 height 583
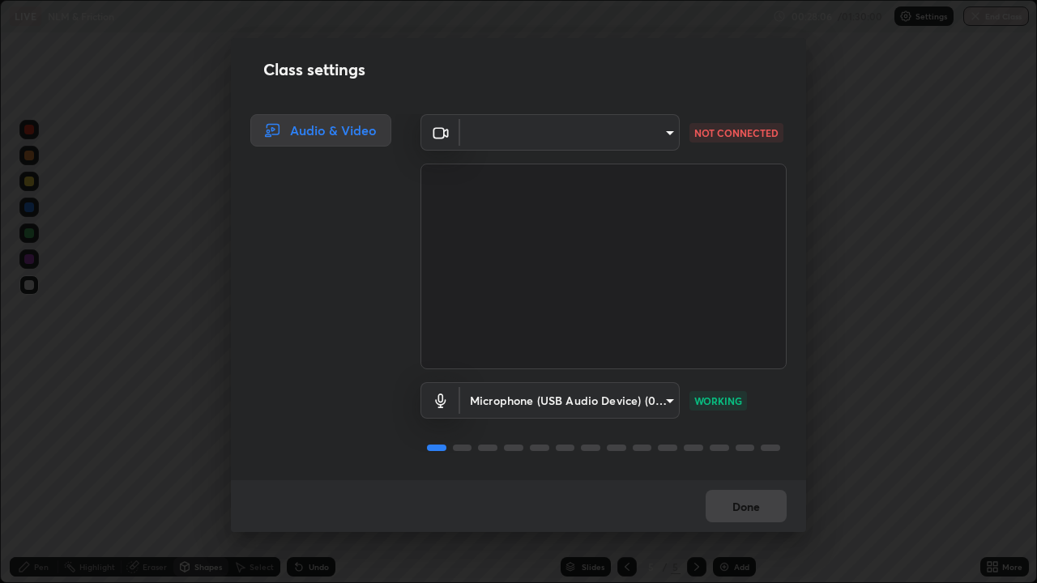
click at [706, 403] on p "WORKING" at bounding box center [718, 401] width 48 height 15
click at [729, 480] on div "Done" at bounding box center [518, 506] width 575 height 52
click at [725, 480] on div "Done" at bounding box center [518, 506] width 575 height 52
click at [461, 452] on div at bounding box center [603, 447] width 366 height 19
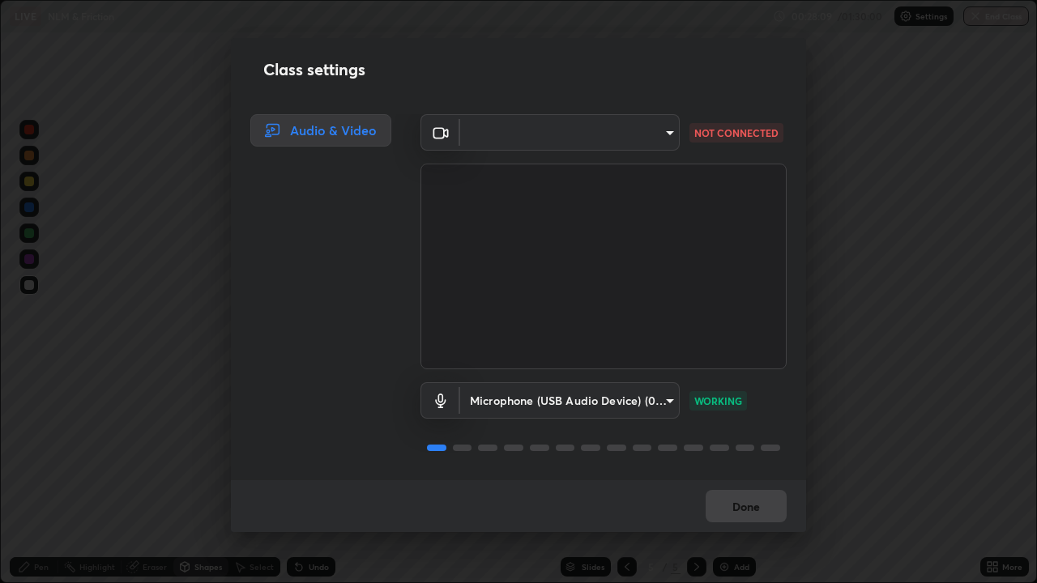
click at [486, 450] on div at bounding box center [487, 448] width 19 height 6
click at [310, 136] on div "Audio & Video" at bounding box center [320, 130] width 141 height 32
click at [312, 131] on div "Audio & Video" at bounding box center [320, 130] width 141 height 32
click at [665, 133] on body "Erase all LIVE NLM & Friction 00:28:15 / 01:30:00 Settings End Class Setting up…" at bounding box center [518, 291] width 1037 height 583
click at [661, 139] on div at bounding box center [518, 291] width 1037 height 583
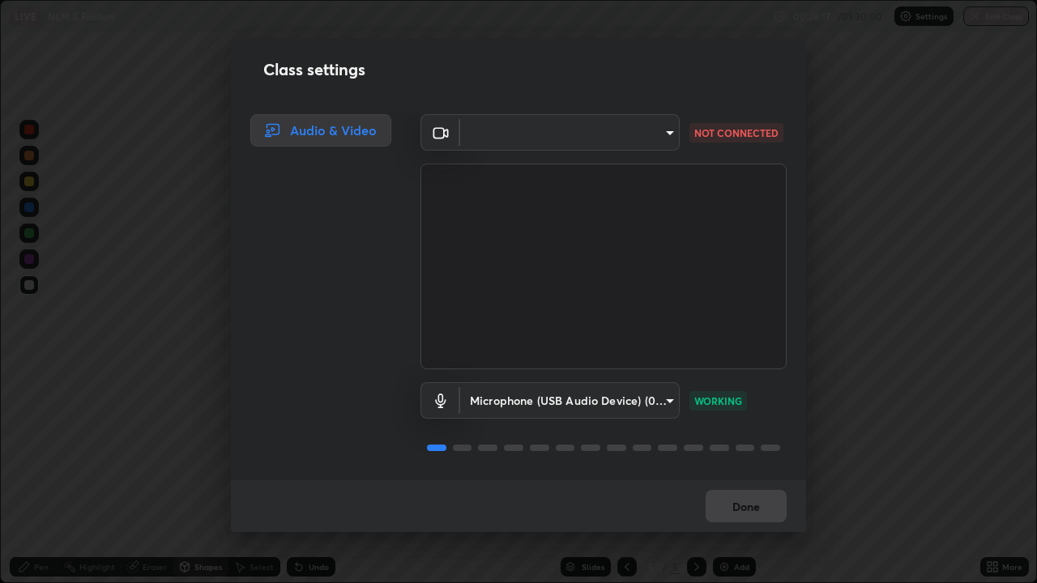
click at [665, 131] on body "Erase all LIVE NLM & Friction 00:28:17 / 01:30:00 Settings End Class Setting up…" at bounding box center [518, 291] width 1037 height 583
click at [637, 144] on div at bounding box center [518, 291] width 1037 height 583
click at [633, 480] on div "Class settings Audio & Video ​ d9eabbb9e311c19d0284951f952de08a34a72adfc2f94cd2…" at bounding box center [518, 291] width 1037 height 583
click at [42, 439] on div "Class settings Audio & Video ​ d9eabbb9e311c19d0284951f952de08a34a72adfc2f94cd2…" at bounding box center [518, 291] width 1037 height 583
